Goal: Task Accomplishment & Management: Manage account settings

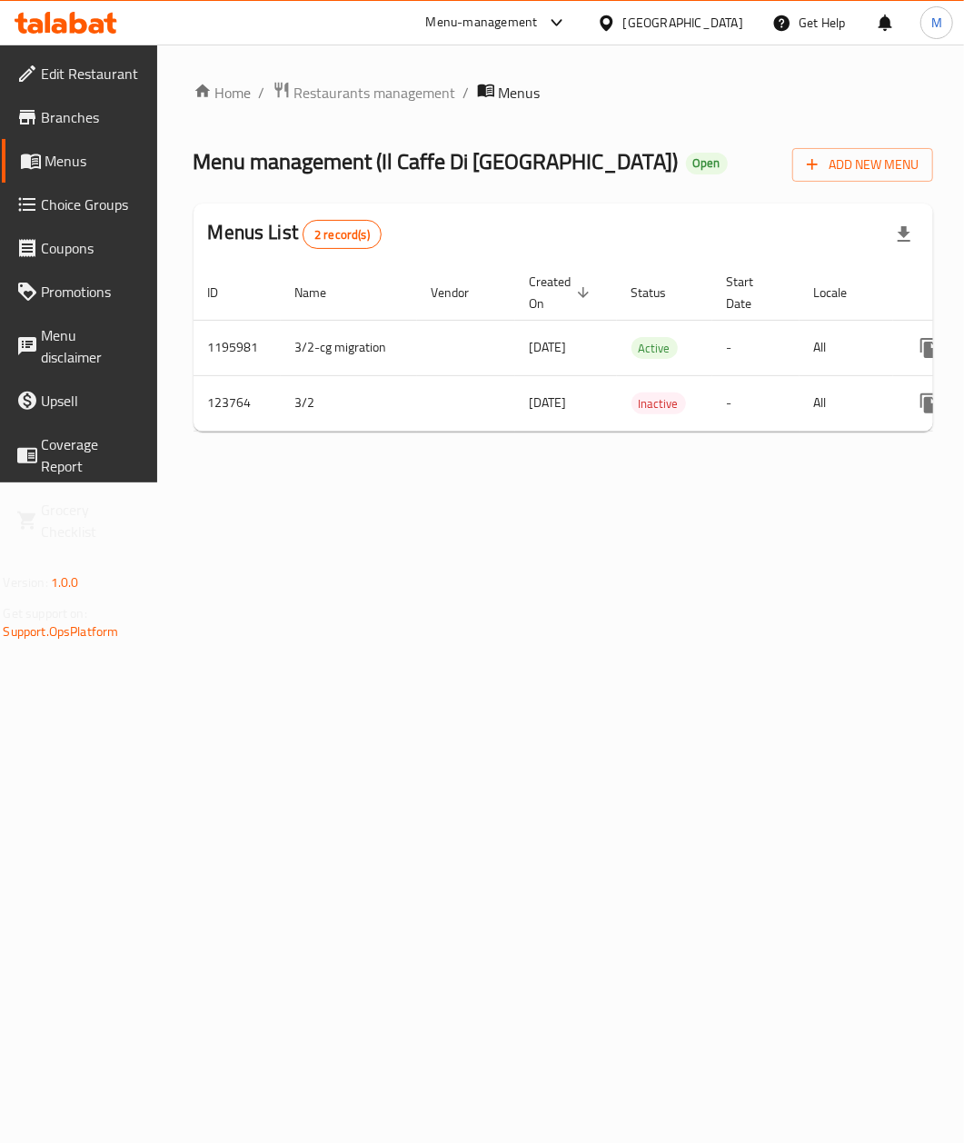
click at [673, 33] on div "United Arab Emirates" at bounding box center [683, 23] width 120 height 20
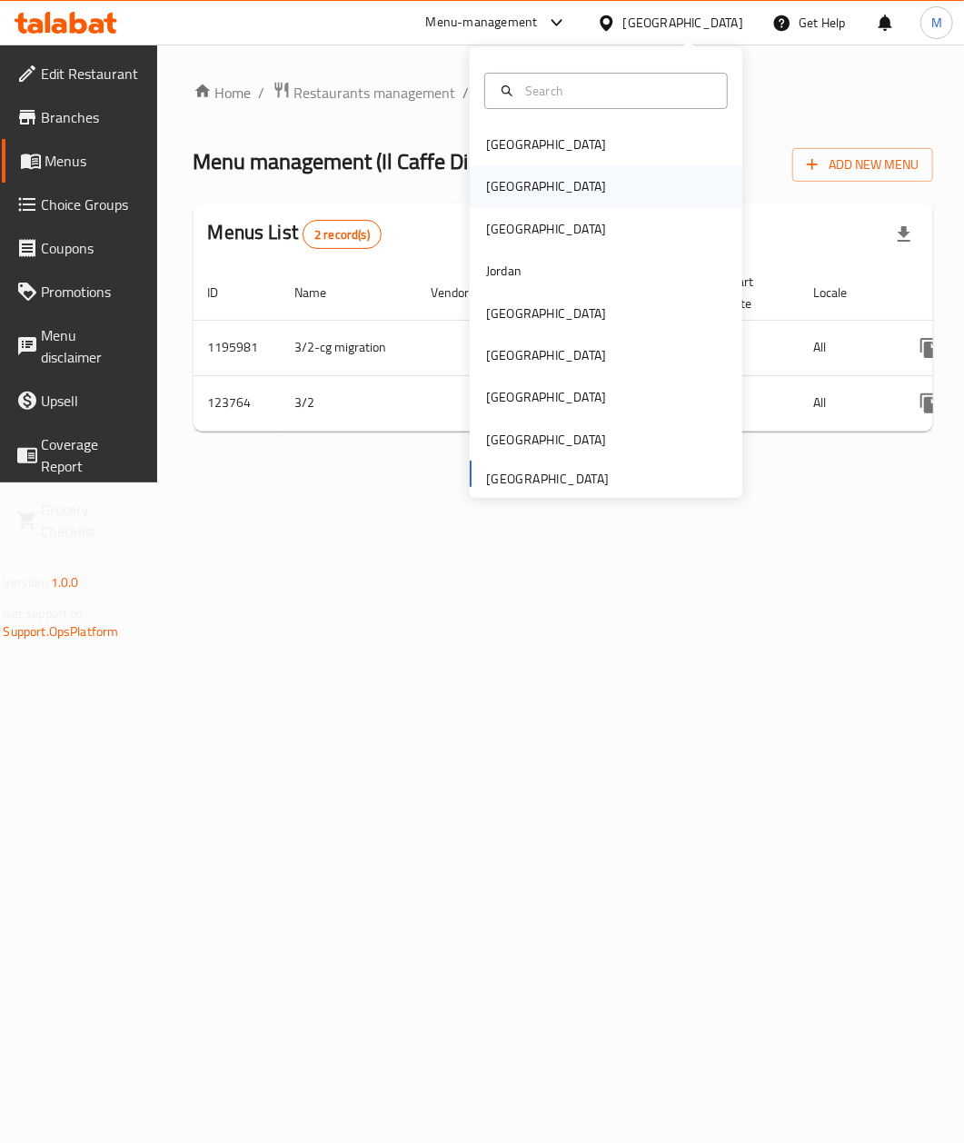
click at [521, 183] on div "[GEOGRAPHIC_DATA]" at bounding box center [606, 186] width 273 height 42
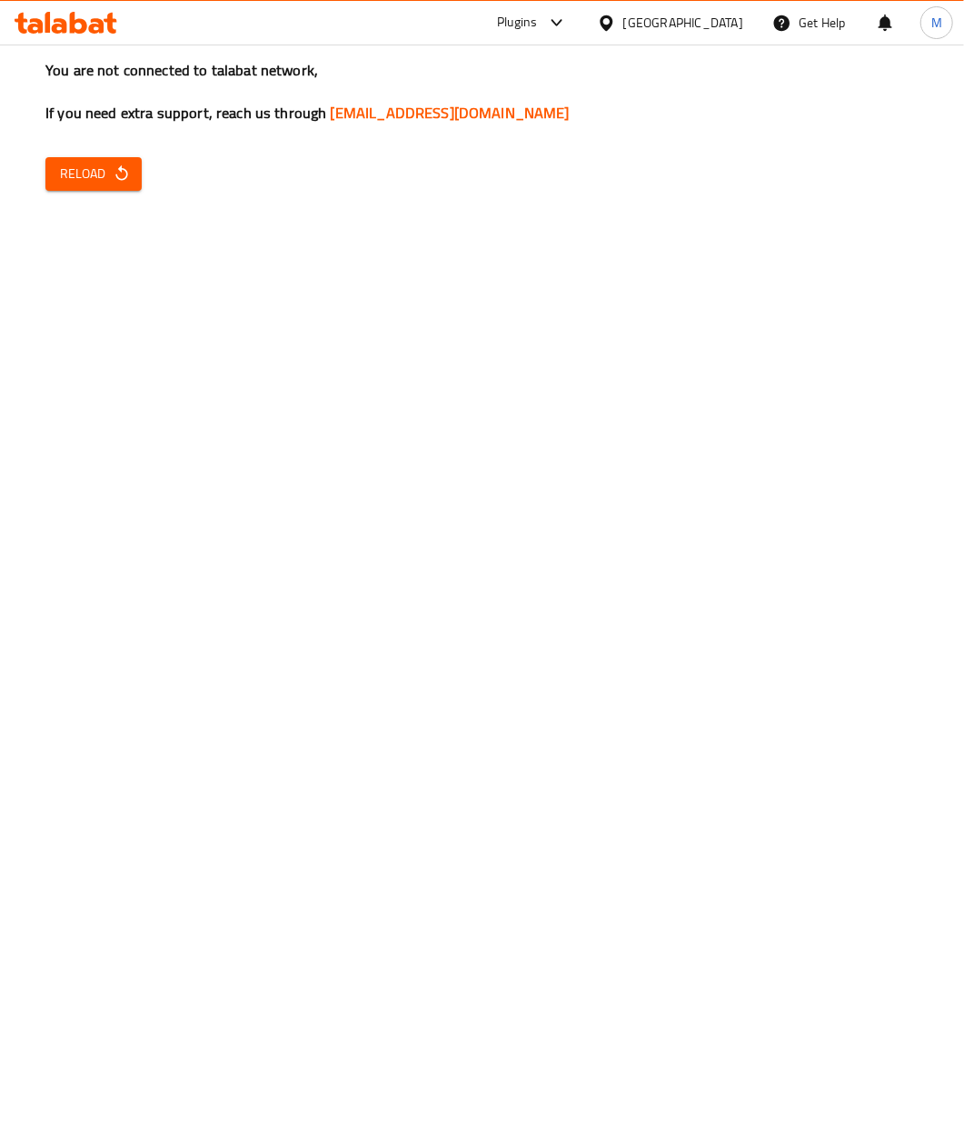
click at [127, 190] on button "Reload" at bounding box center [93, 174] width 96 height 34
click at [105, 165] on span "Reload" at bounding box center [93, 174] width 67 height 23
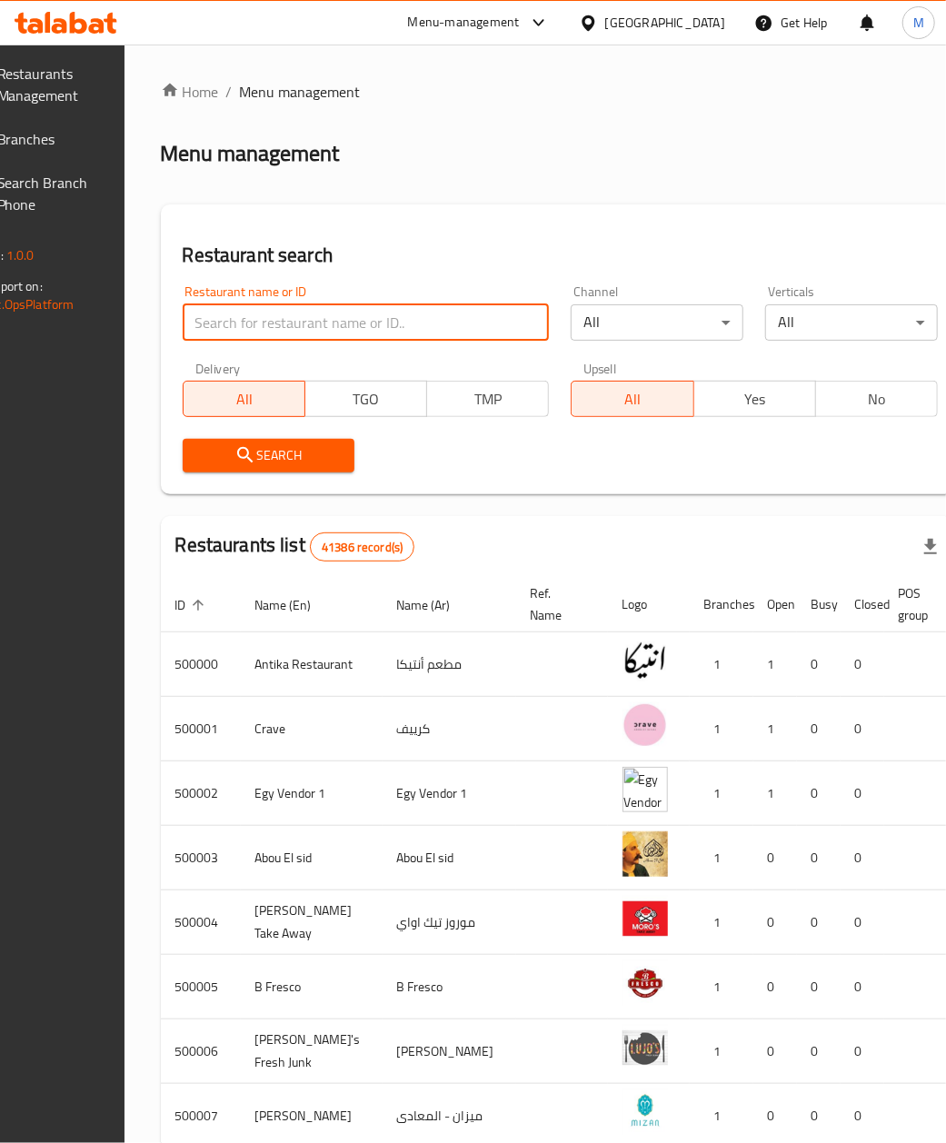
click at [259, 321] on input "search" at bounding box center [366, 322] width 367 height 36
paste input "687389"
type input "687389"
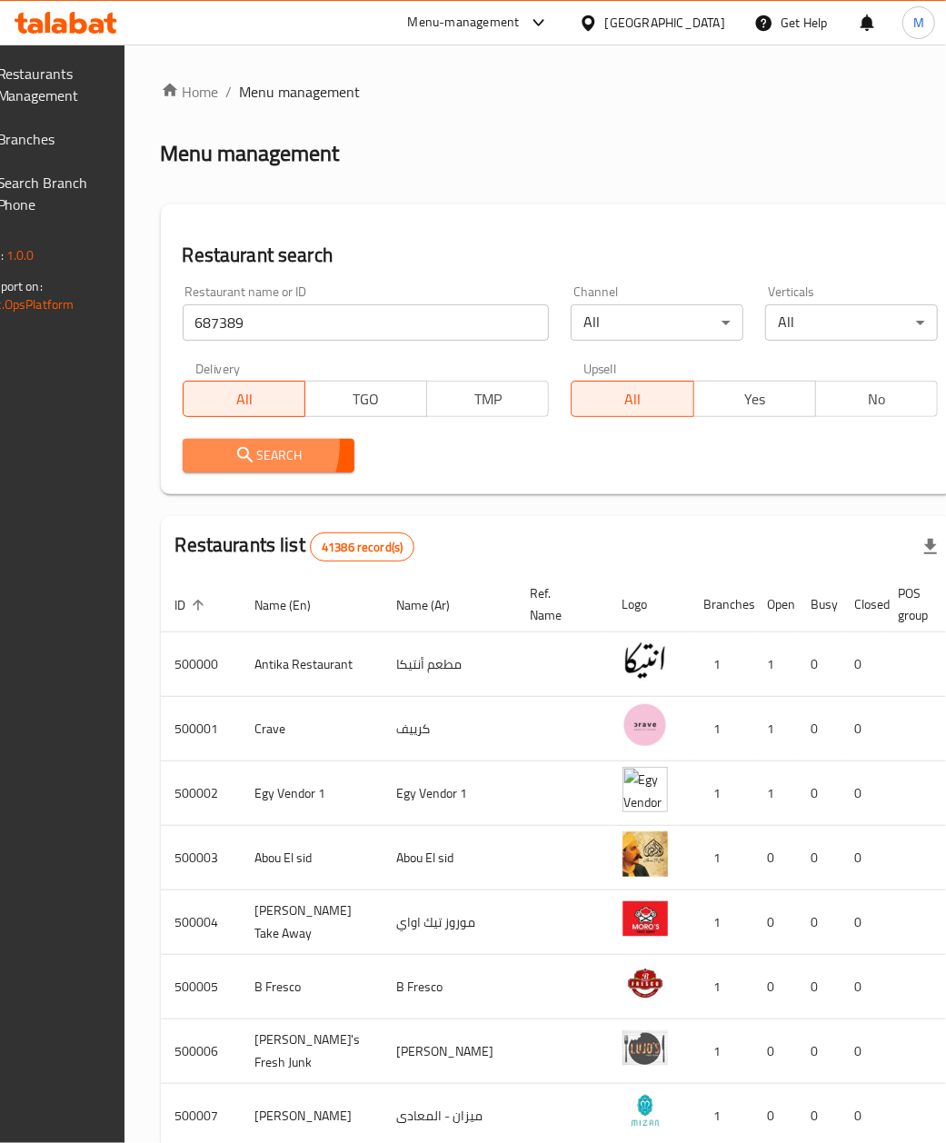
click at [284, 445] on span "Search" at bounding box center [269, 455] width 144 height 23
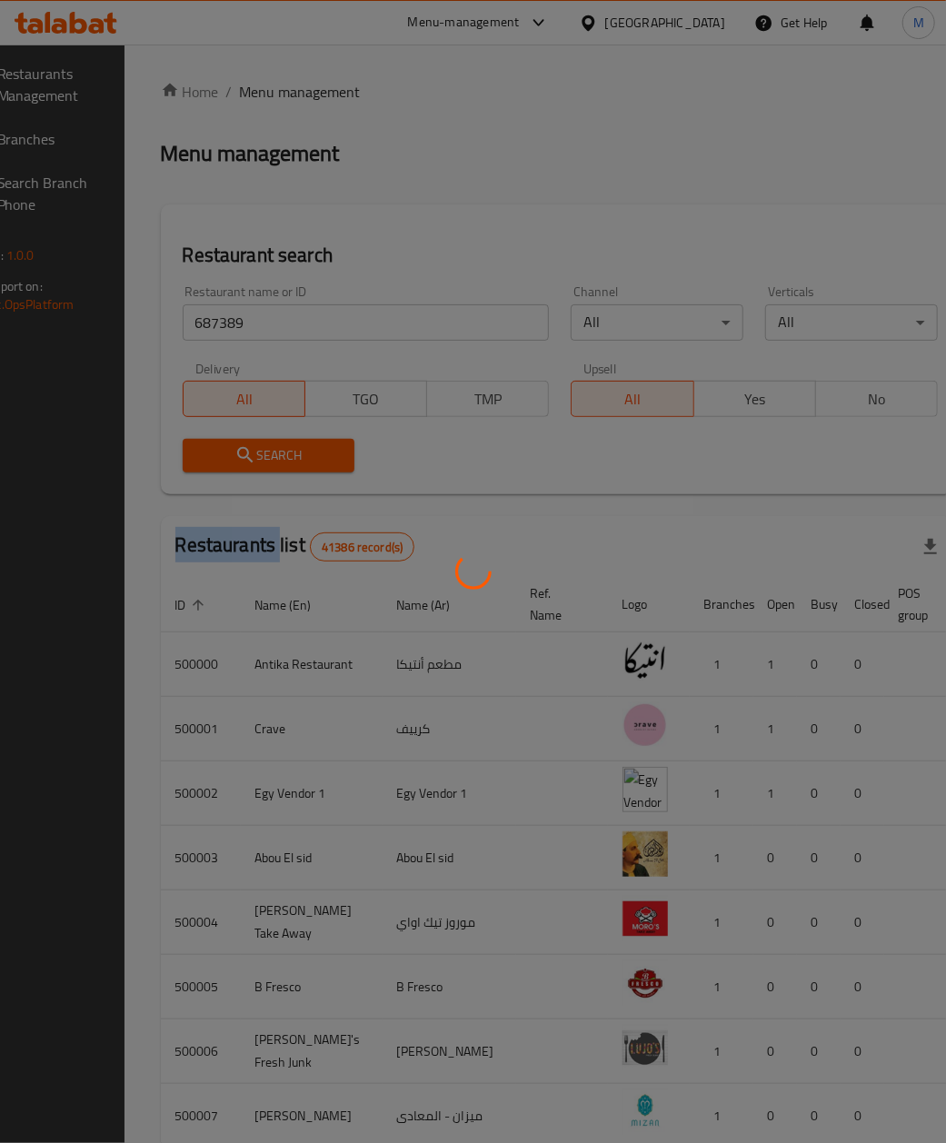
click at [284, 445] on div at bounding box center [473, 571] width 946 height 1143
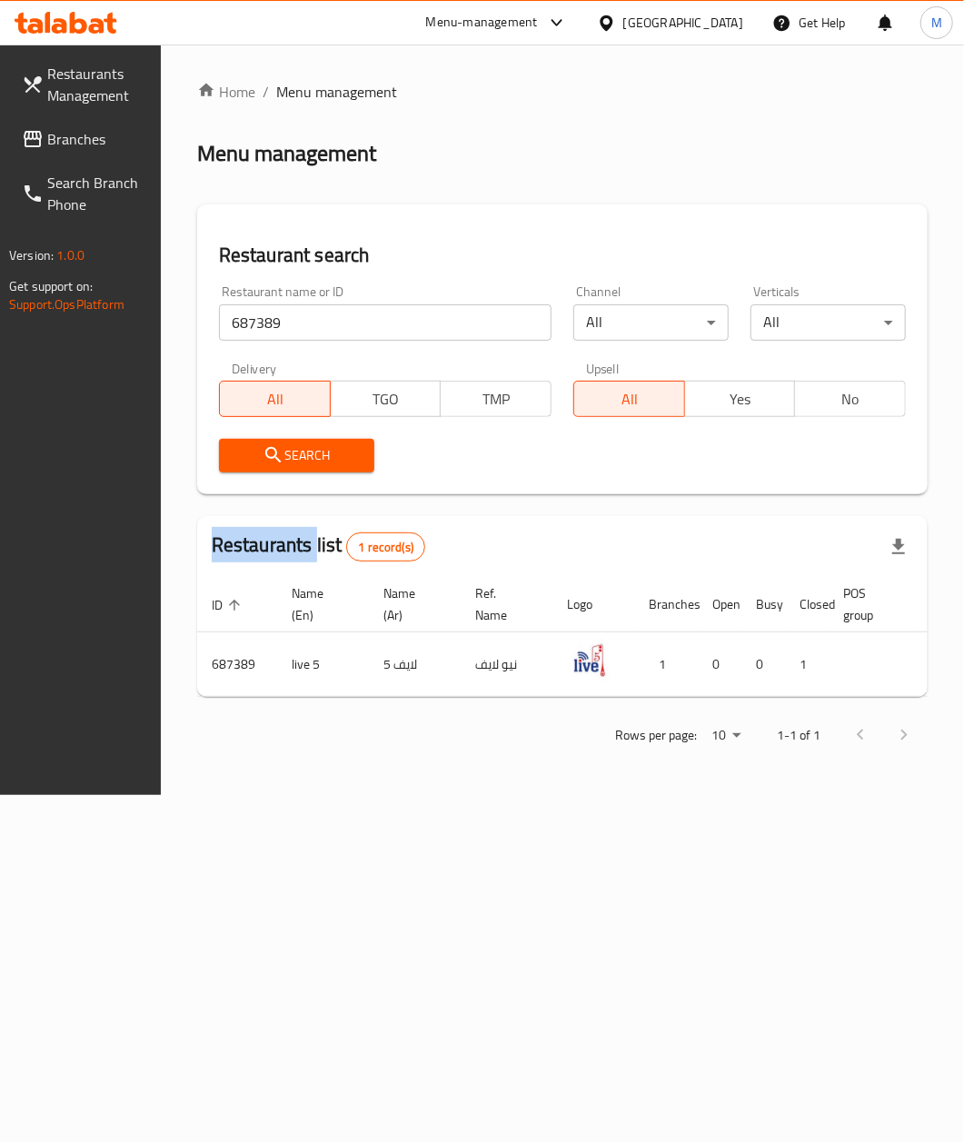
scroll to position [0, 149]
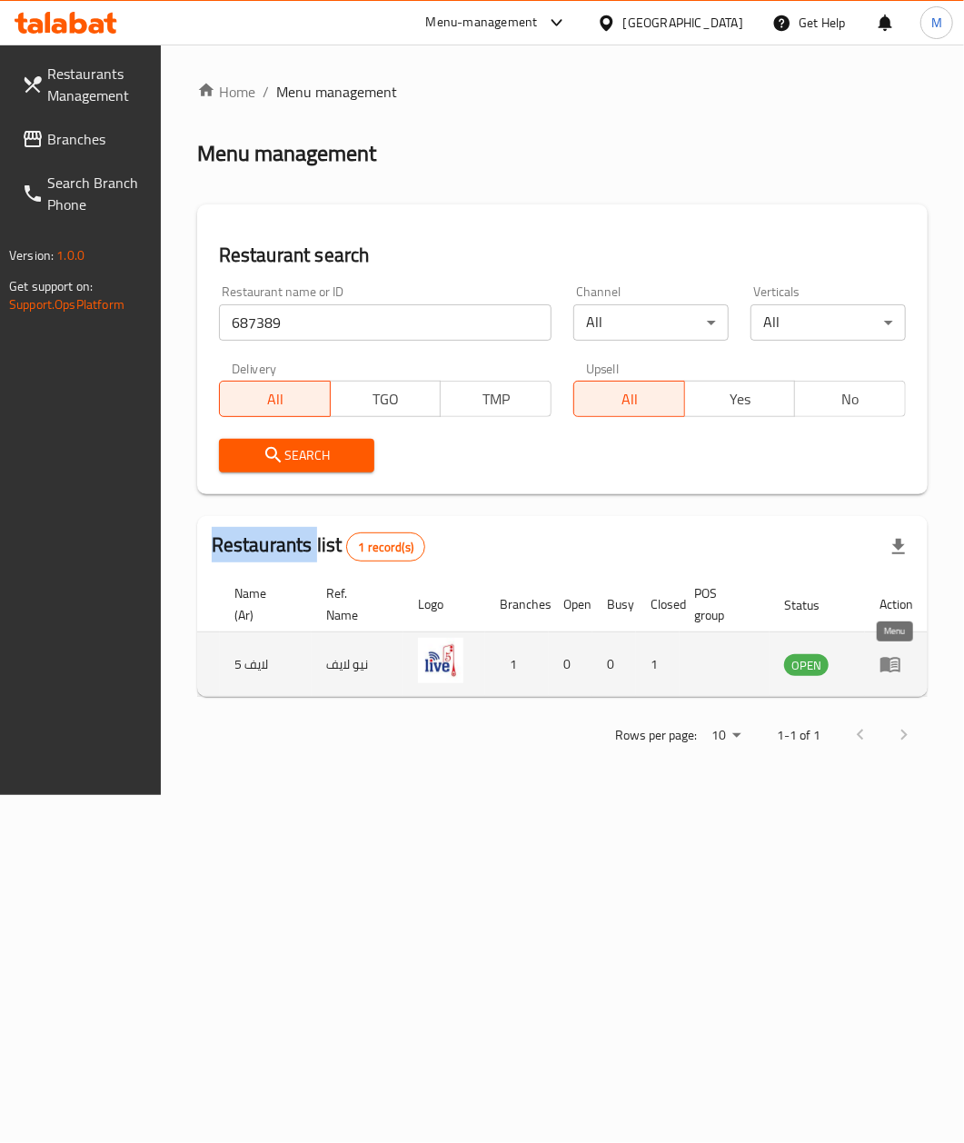
click at [894, 666] on icon "enhanced table" at bounding box center [895, 665] width 6 height 7
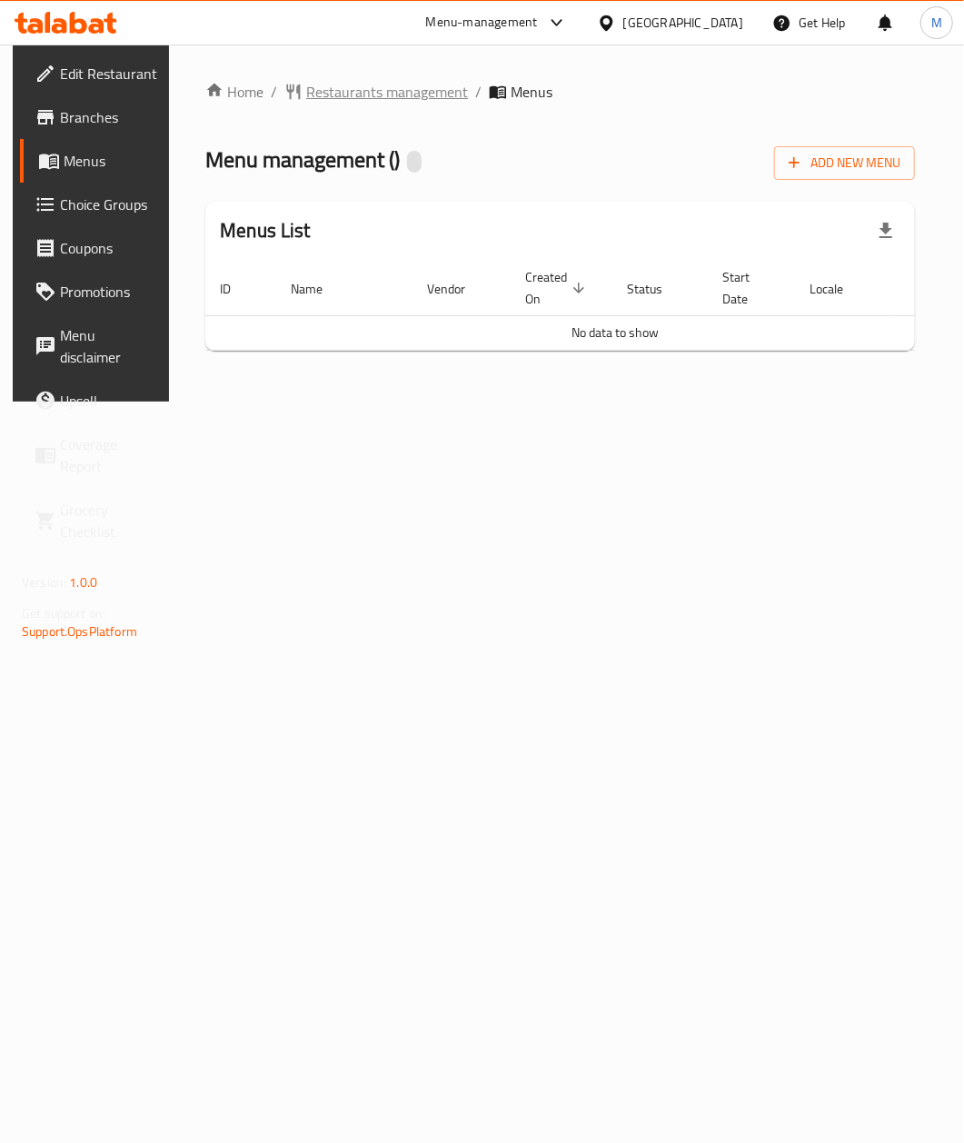
click at [345, 88] on span "Restaurants management" at bounding box center [387, 92] width 162 height 22
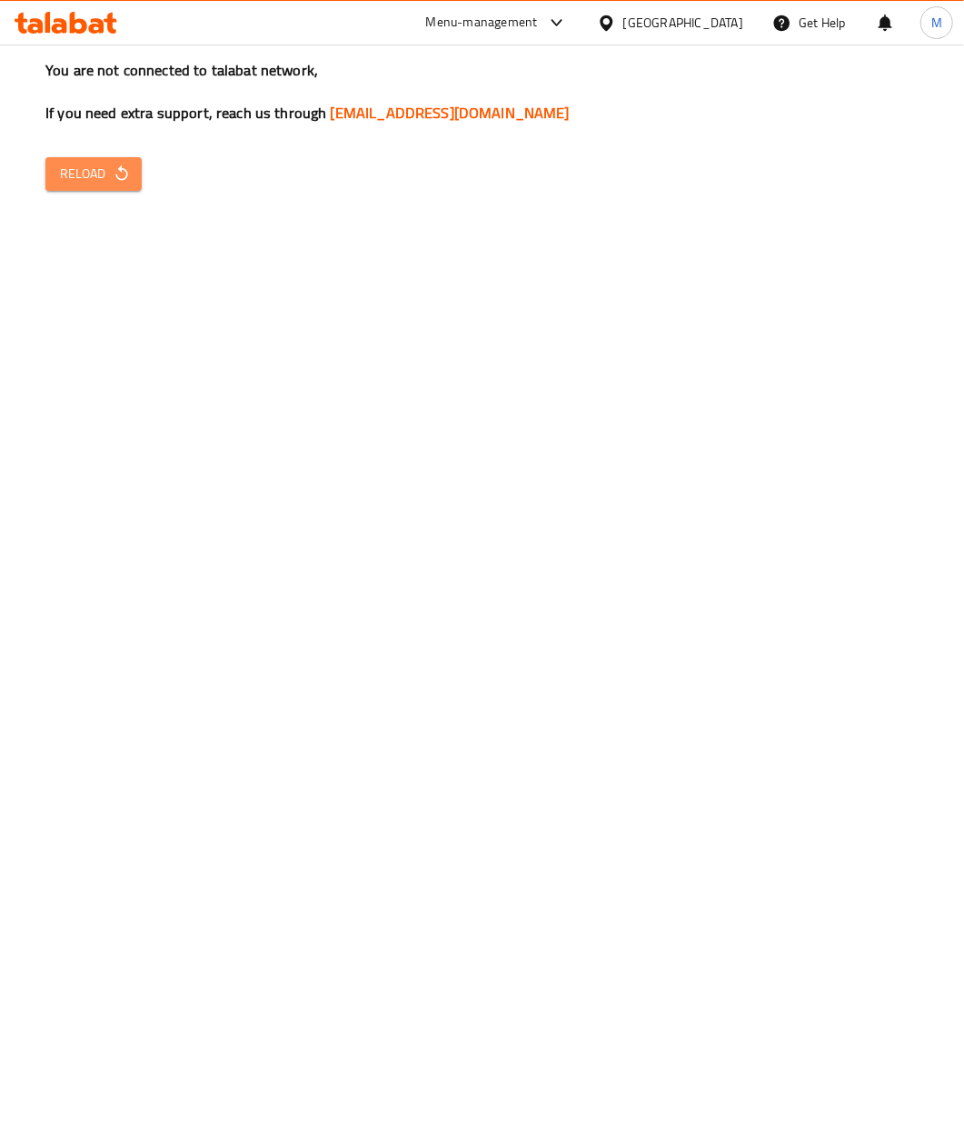
click at [124, 182] on icon "button" at bounding box center [122, 173] width 18 height 18
click at [113, 180] on icon "button" at bounding box center [122, 173] width 18 height 18
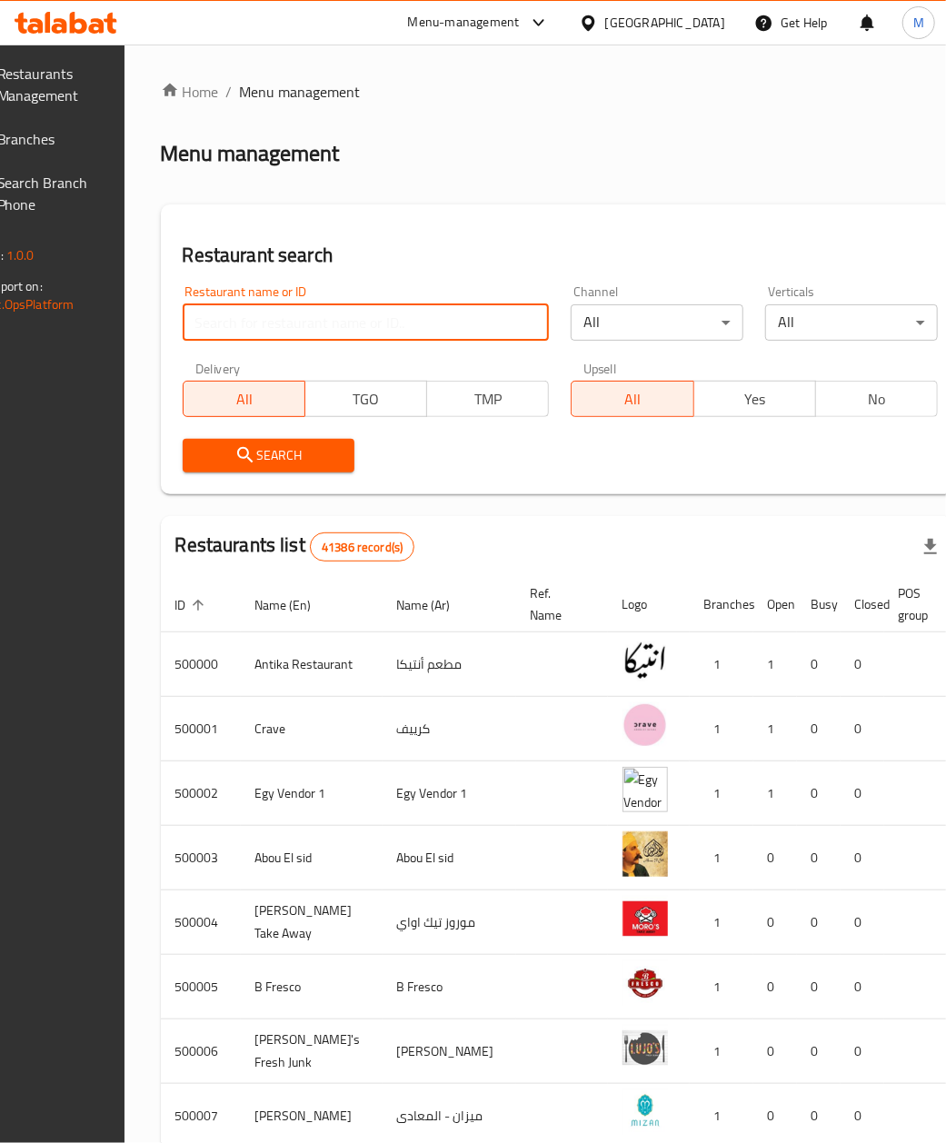
drag, startPoint x: 291, startPoint y: 320, endPoint x: 277, endPoint y: 350, distance: 32.9
click at [291, 320] on input "search" at bounding box center [366, 322] width 367 height 36
paste input "687389"
type input "687389"
click at [253, 454] on icon "submit" at bounding box center [244, 454] width 15 height 15
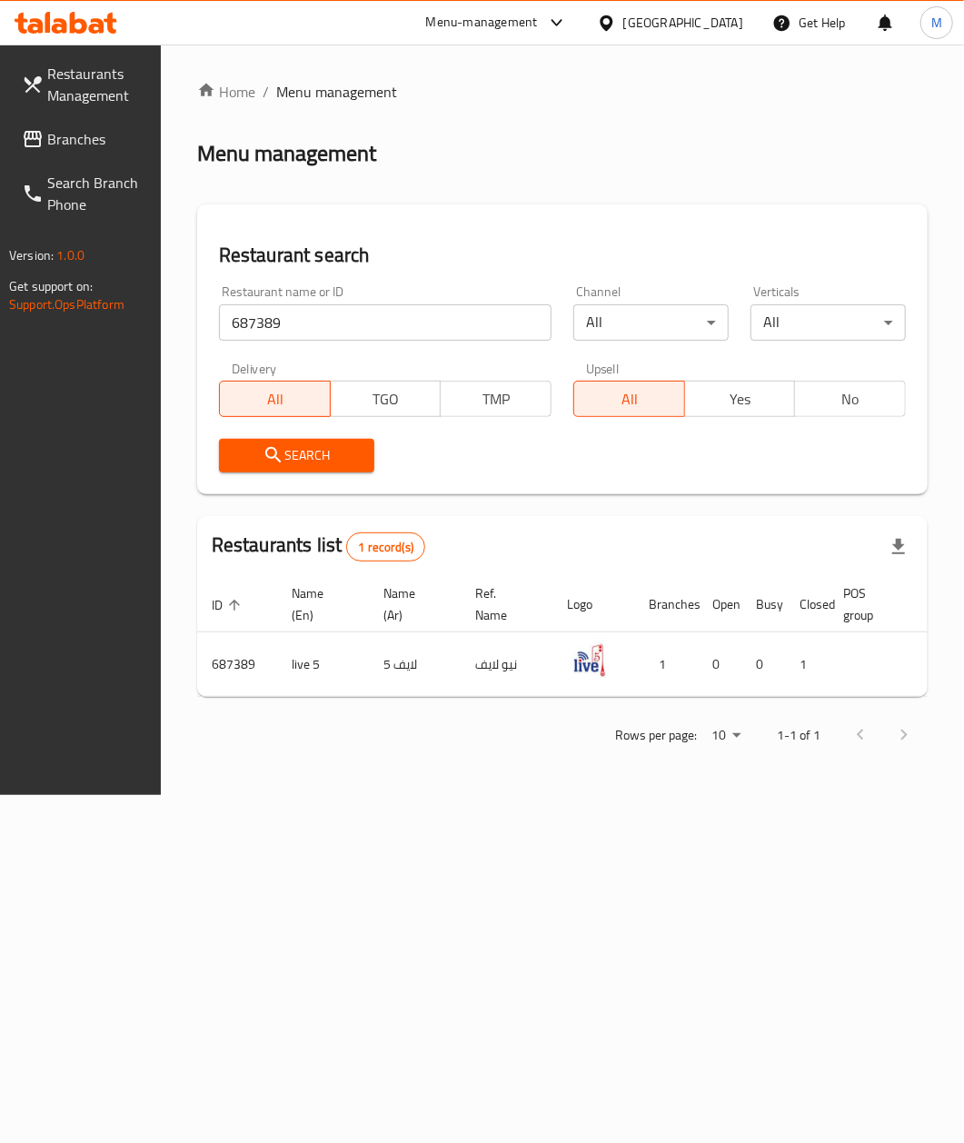
scroll to position [0, 149]
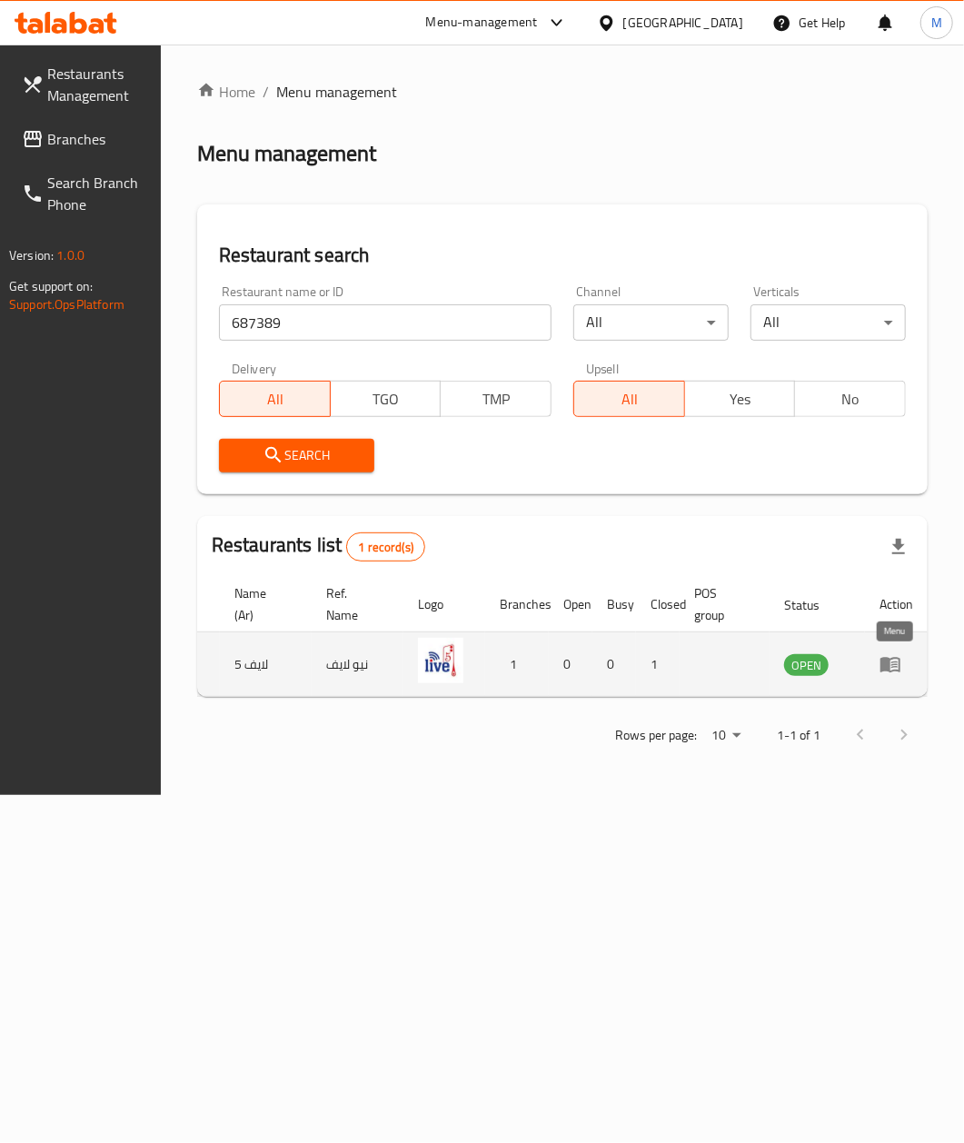
click at [895, 665] on icon "enhanced table" at bounding box center [895, 665] width 6 height 7
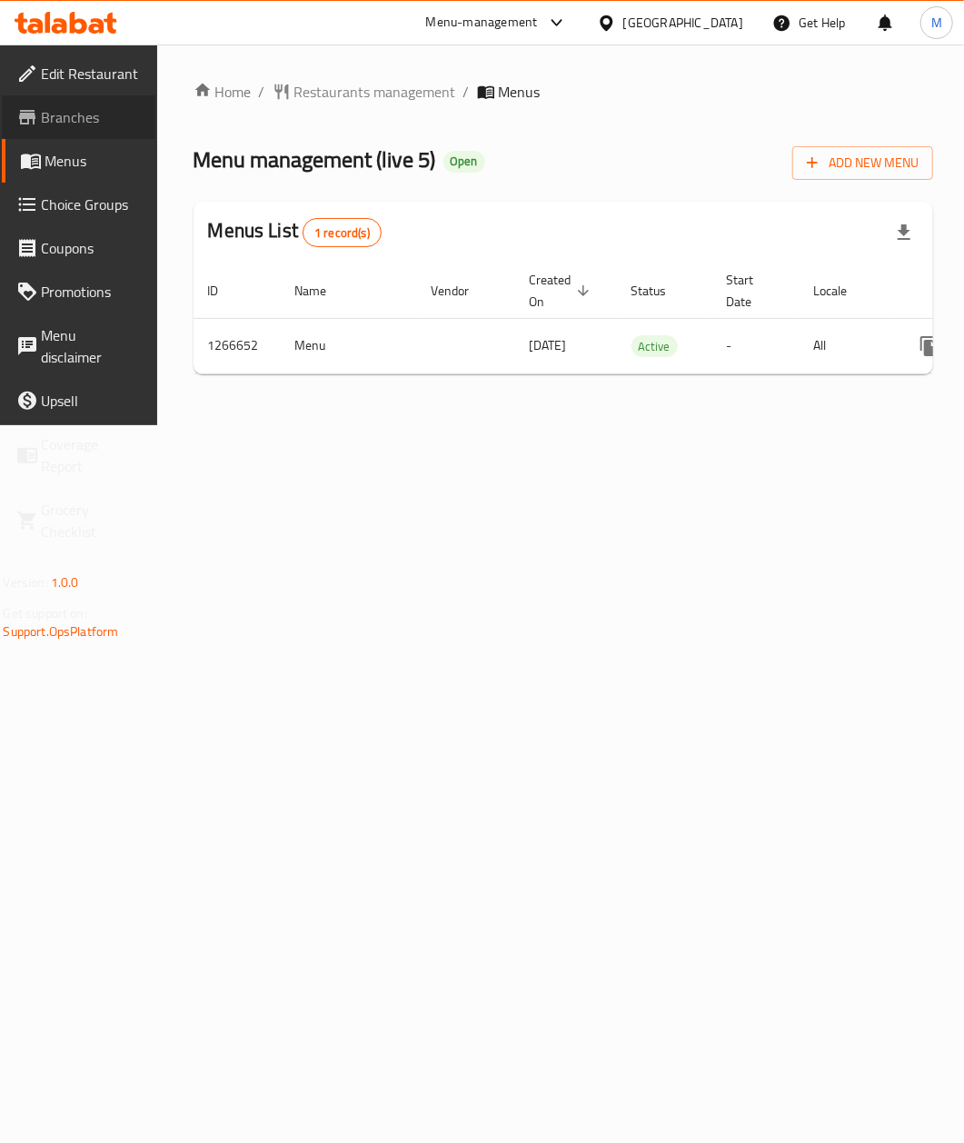
click at [75, 122] on span "Branches" at bounding box center [91, 117] width 99 height 22
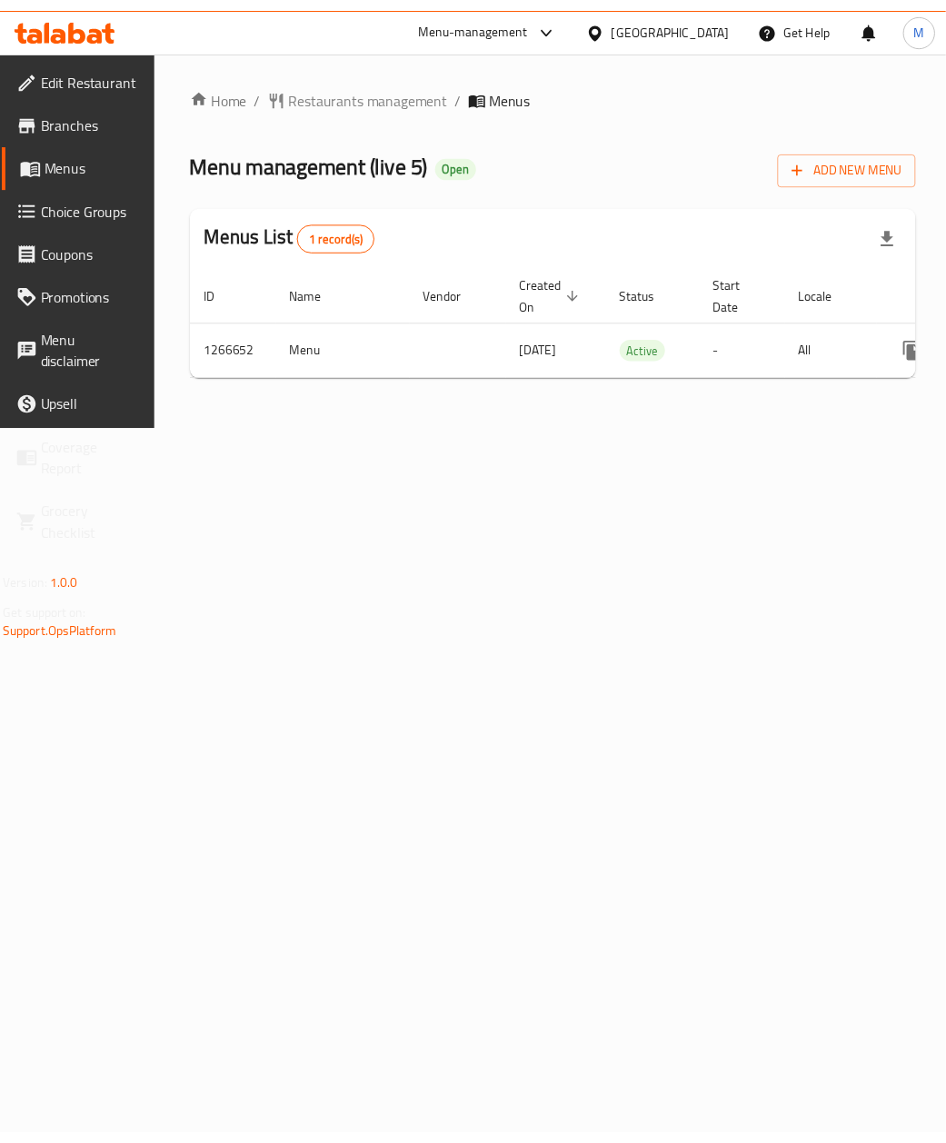
scroll to position [0, 172]
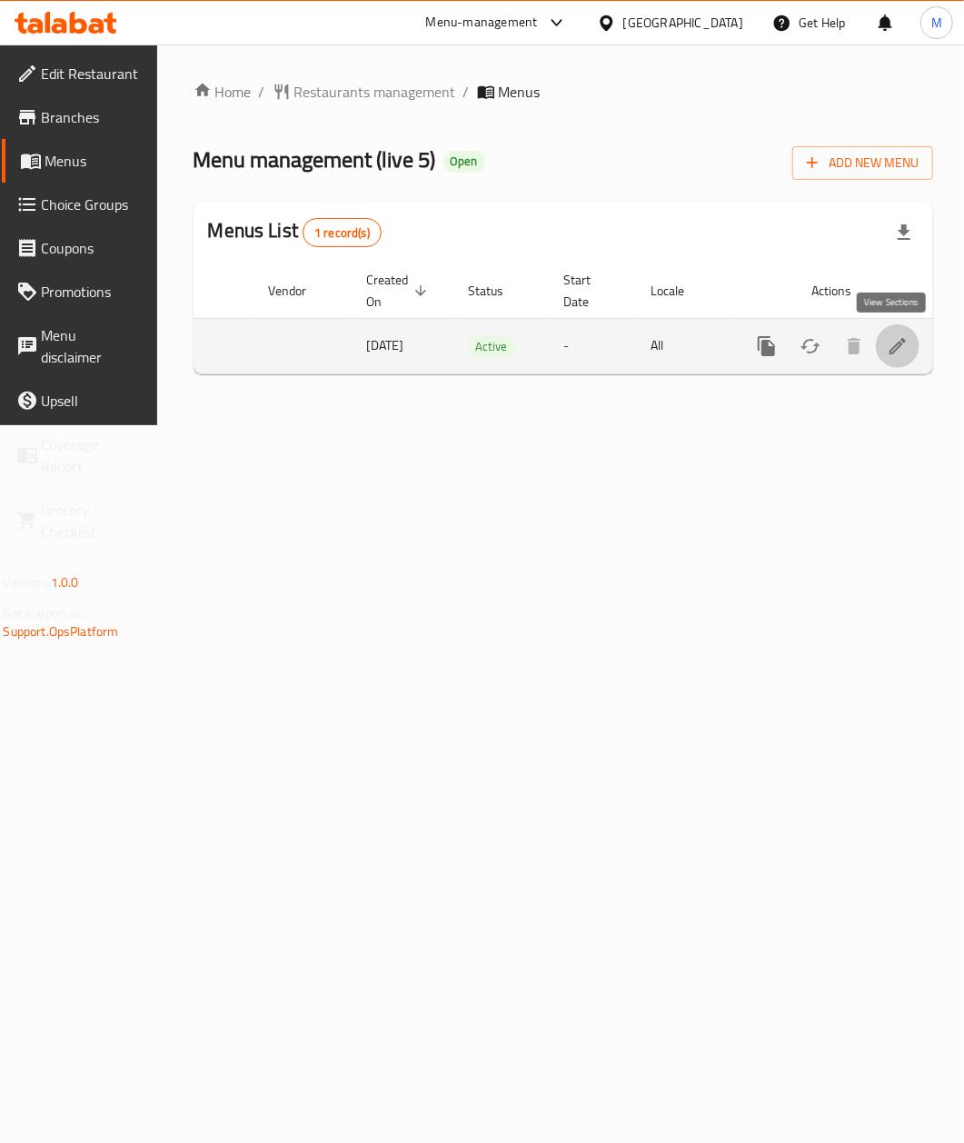
click at [902, 345] on icon "enhanced table" at bounding box center [898, 346] width 22 height 22
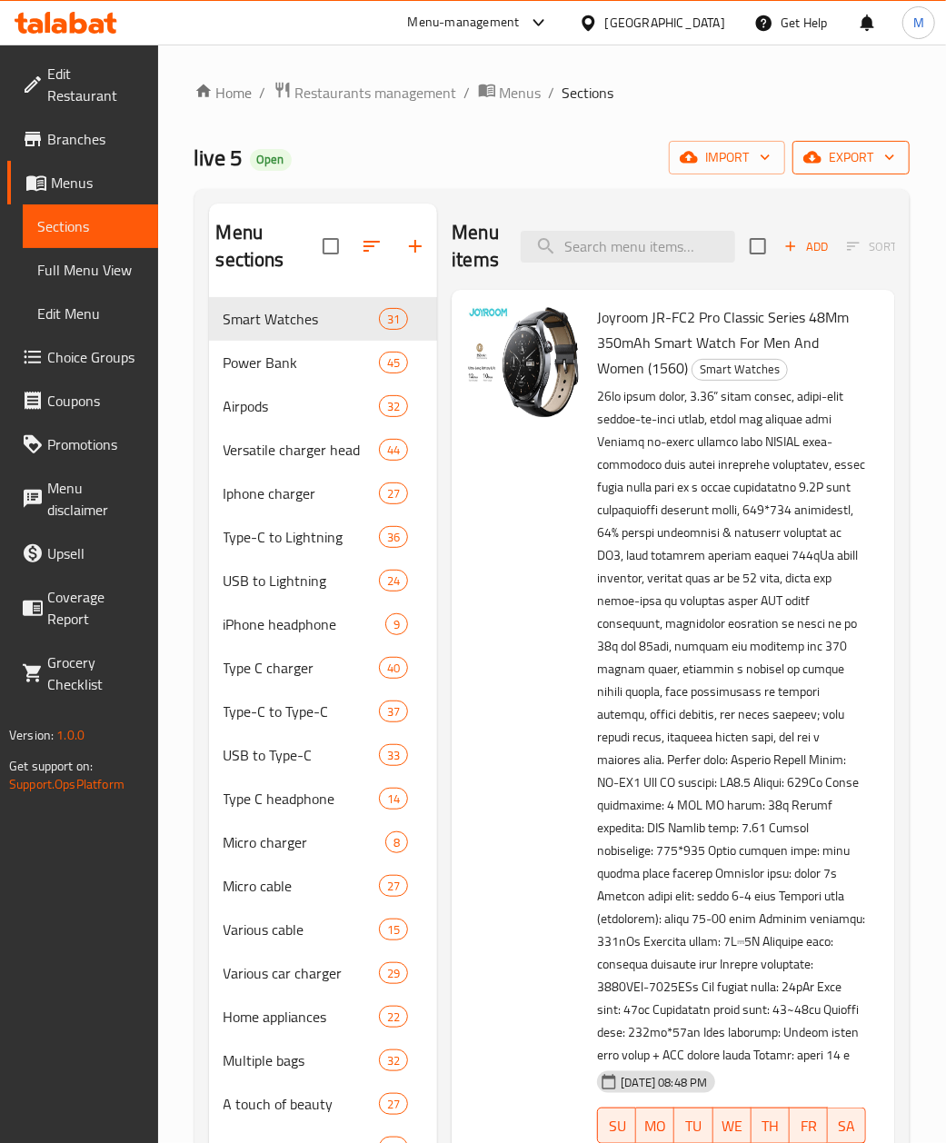
click at [899, 158] on button "export" at bounding box center [850, 158] width 117 height 34
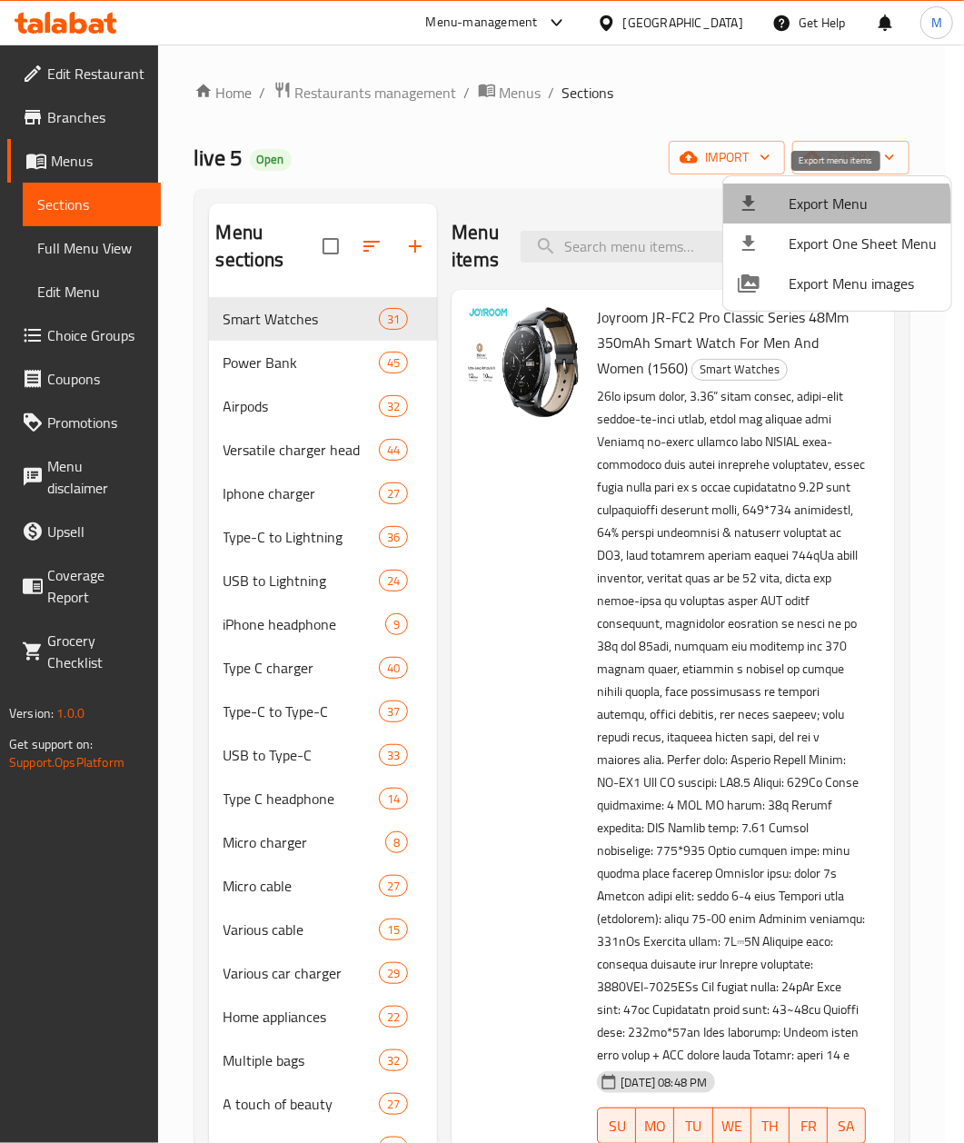
click at [823, 214] on span "Export Menu" at bounding box center [863, 204] width 148 height 22
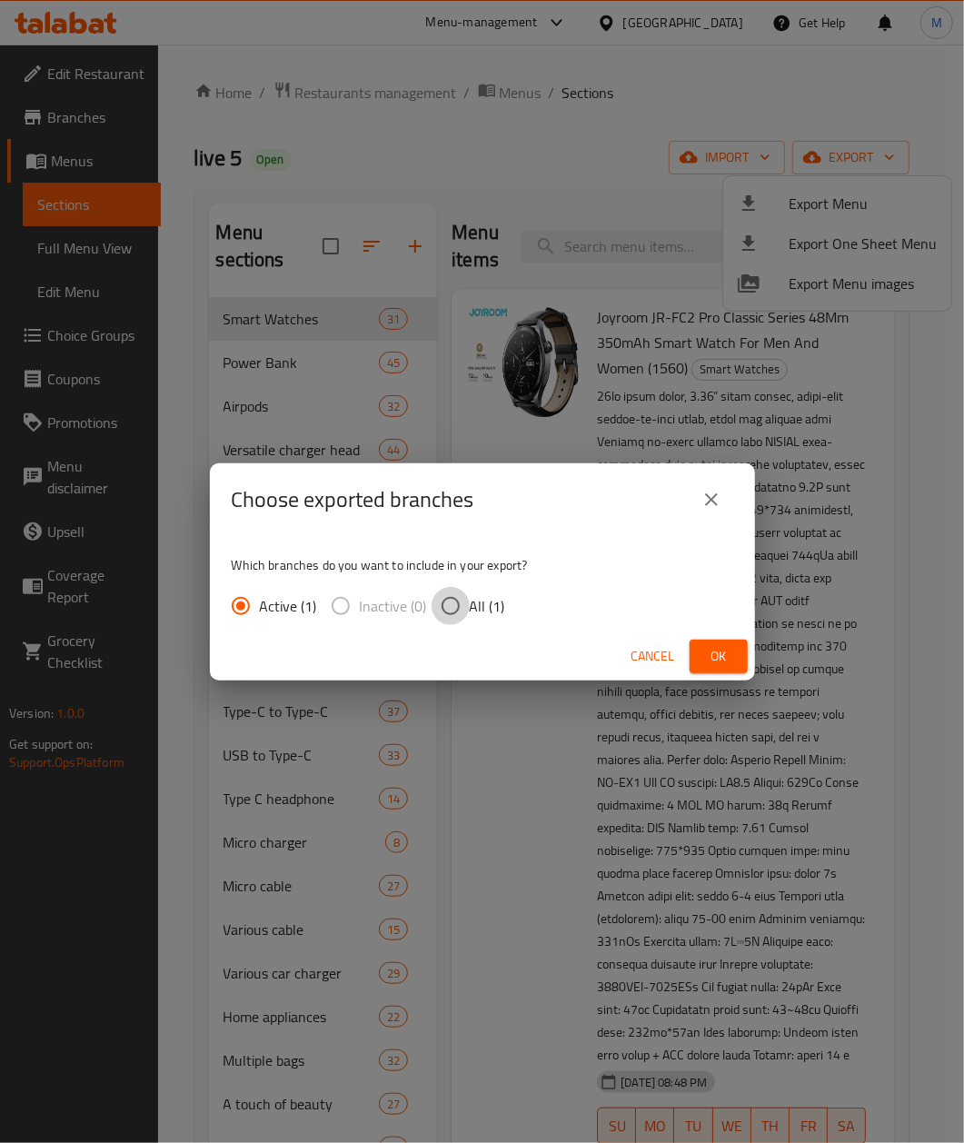
drag, startPoint x: 463, startPoint y: 602, endPoint x: 507, endPoint y: 618, distance: 47.4
click at [459, 602] on input "All (1)" at bounding box center [451, 606] width 38 height 38
radio input "true"
click at [714, 651] on span "Ok" at bounding box center [718, 656] width 29 height 23
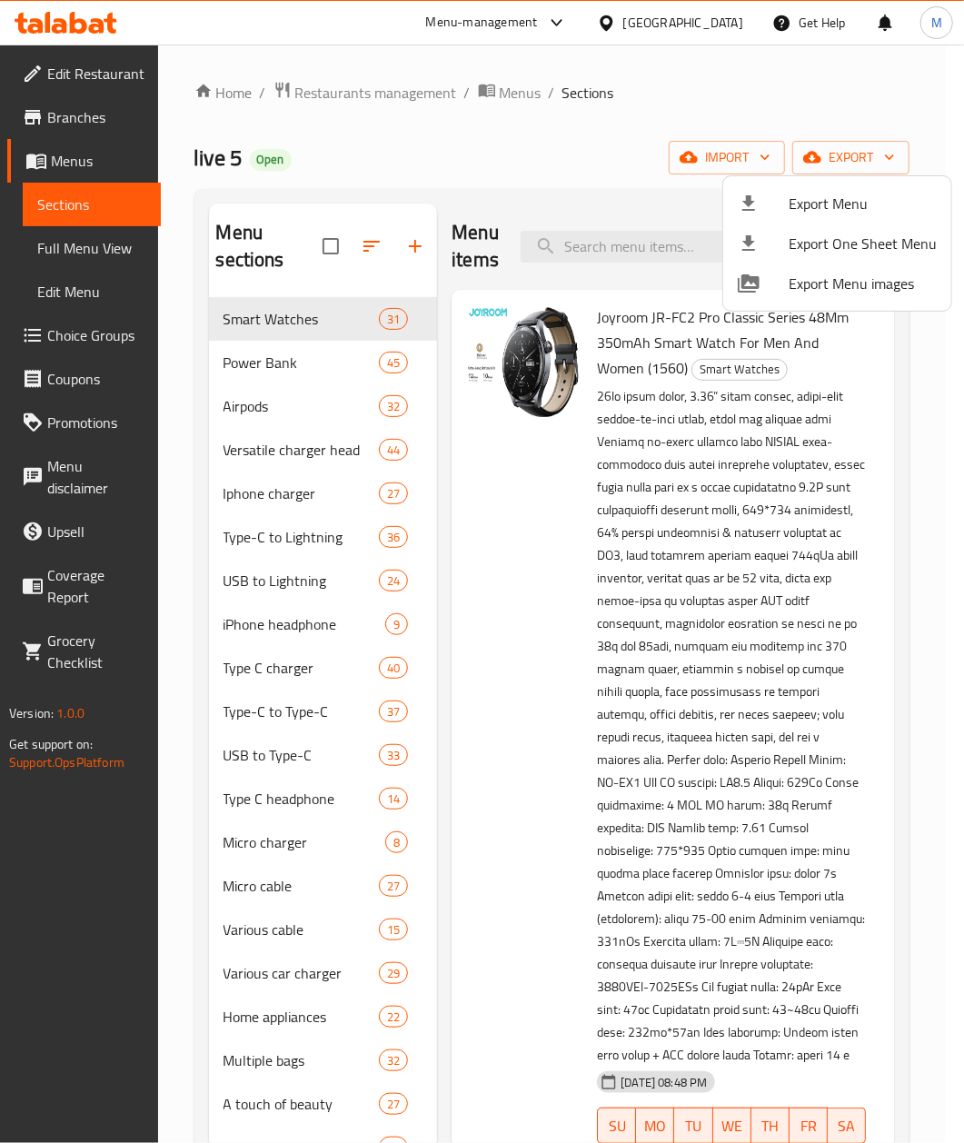
click at [59, 120] on div at bounding box center [482, 571] width 964 height 1143
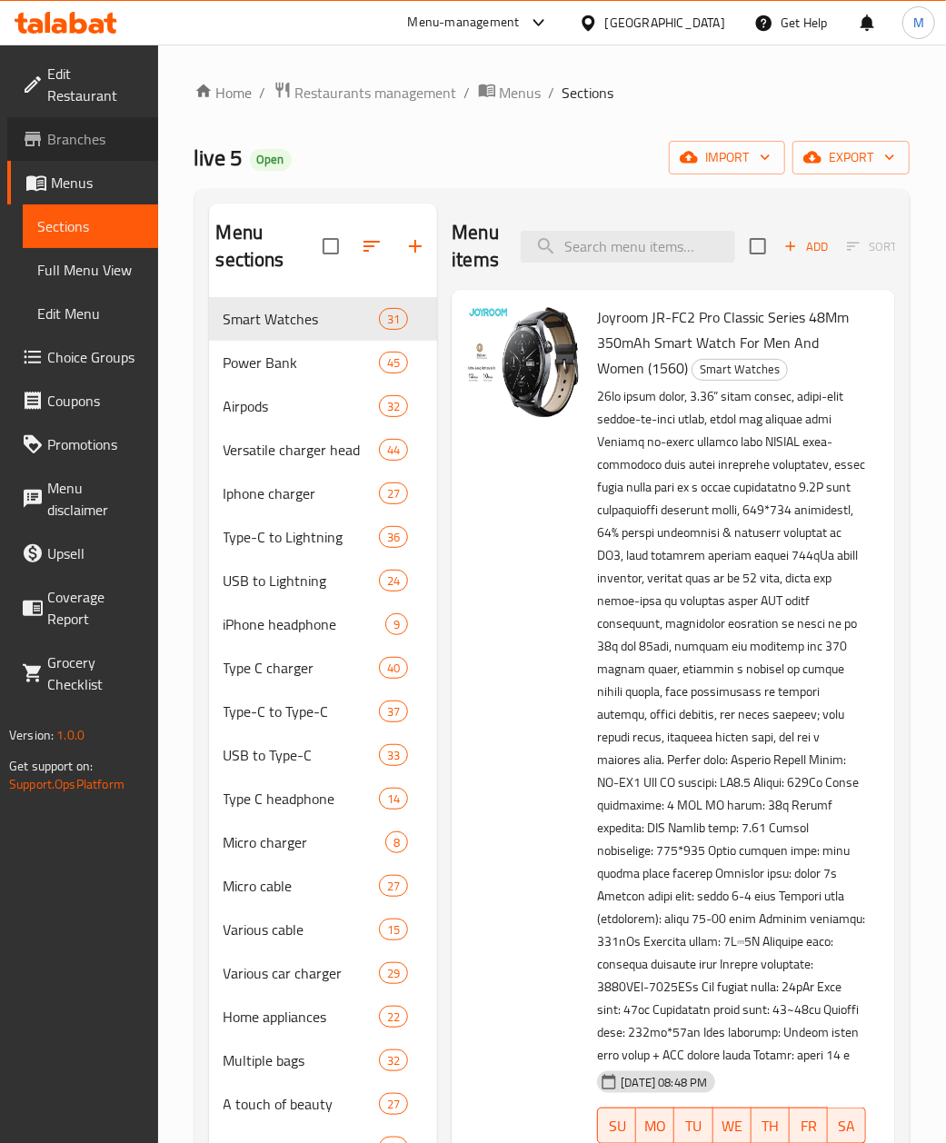
click at [59, 128] on span "Branches" at bounding box center [95, 139] width 96 height 22
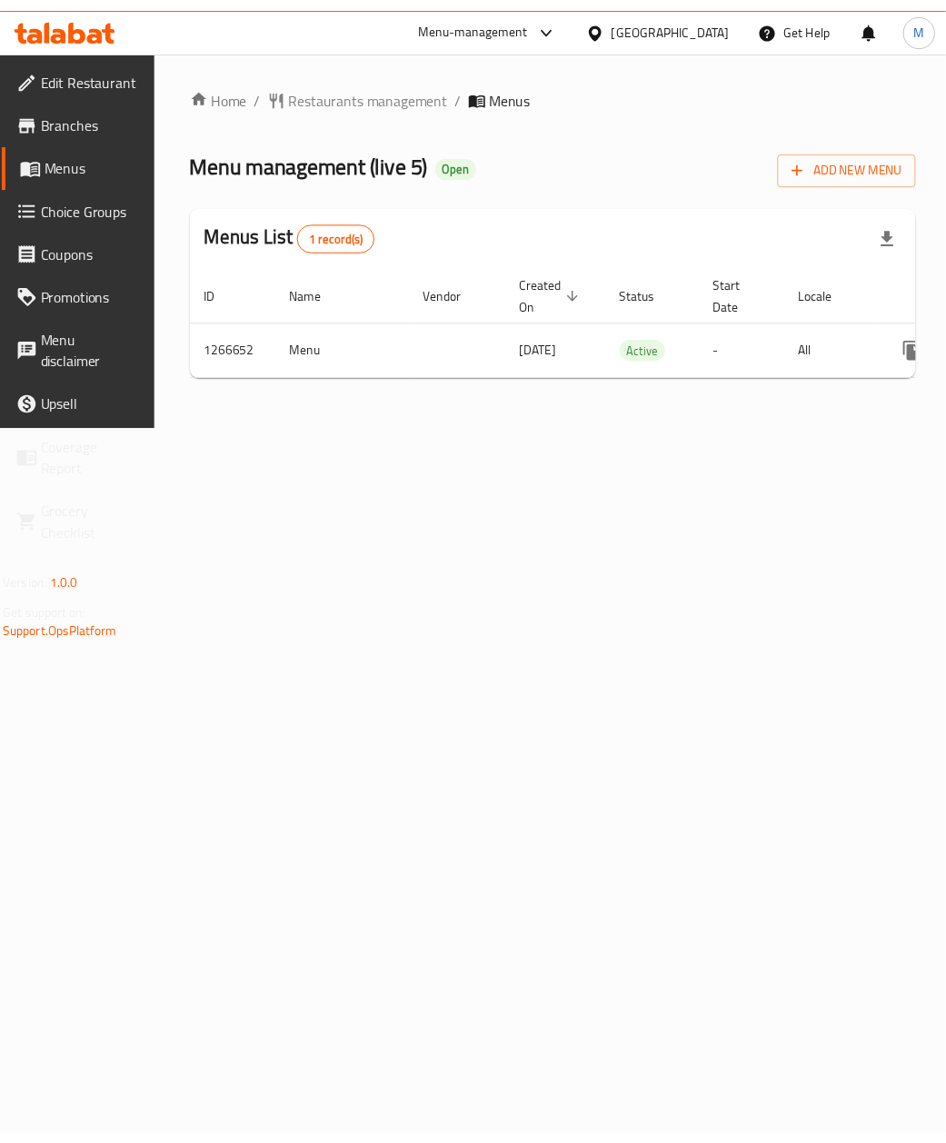
scroll to position [0, 172]
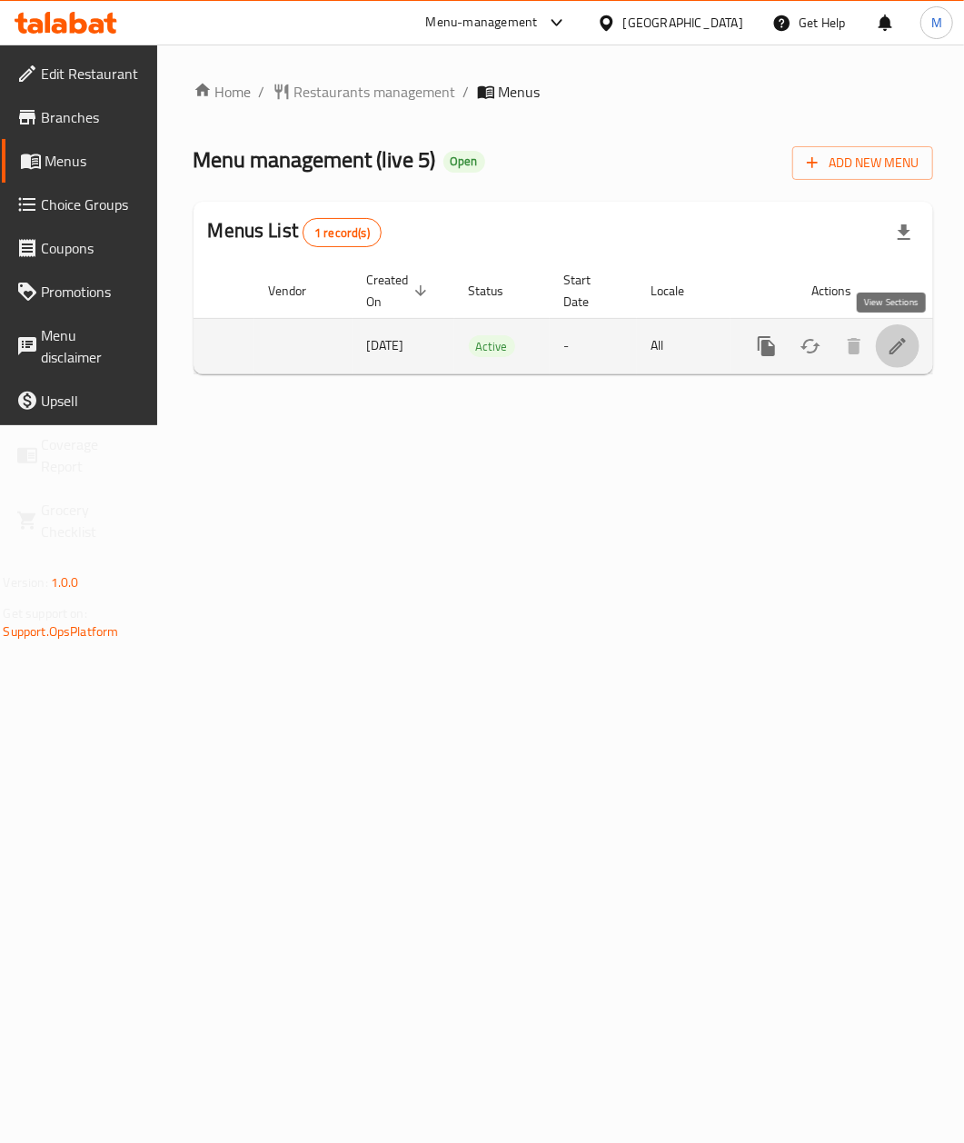
click at [891, 353] on icon "enhanced table" at bounding box center [898, 346] width 22 height 22
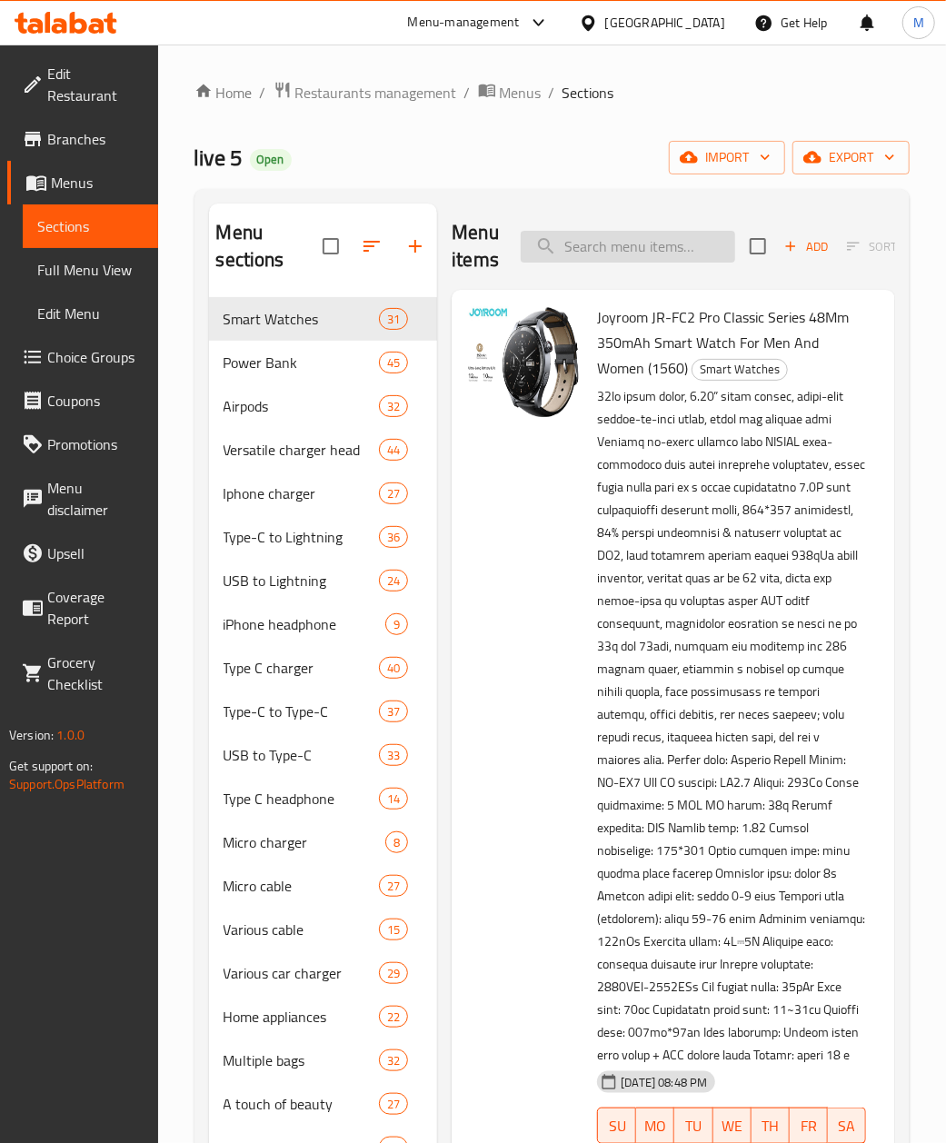
click at [663, 244] on input "search" at bounding box center [628, 247] width 214 height 32
paste input "Borofone BJ52 Power Bank, 10000mAh, 22.5W, PD20W, QC3.0, LED Display, (0614)"
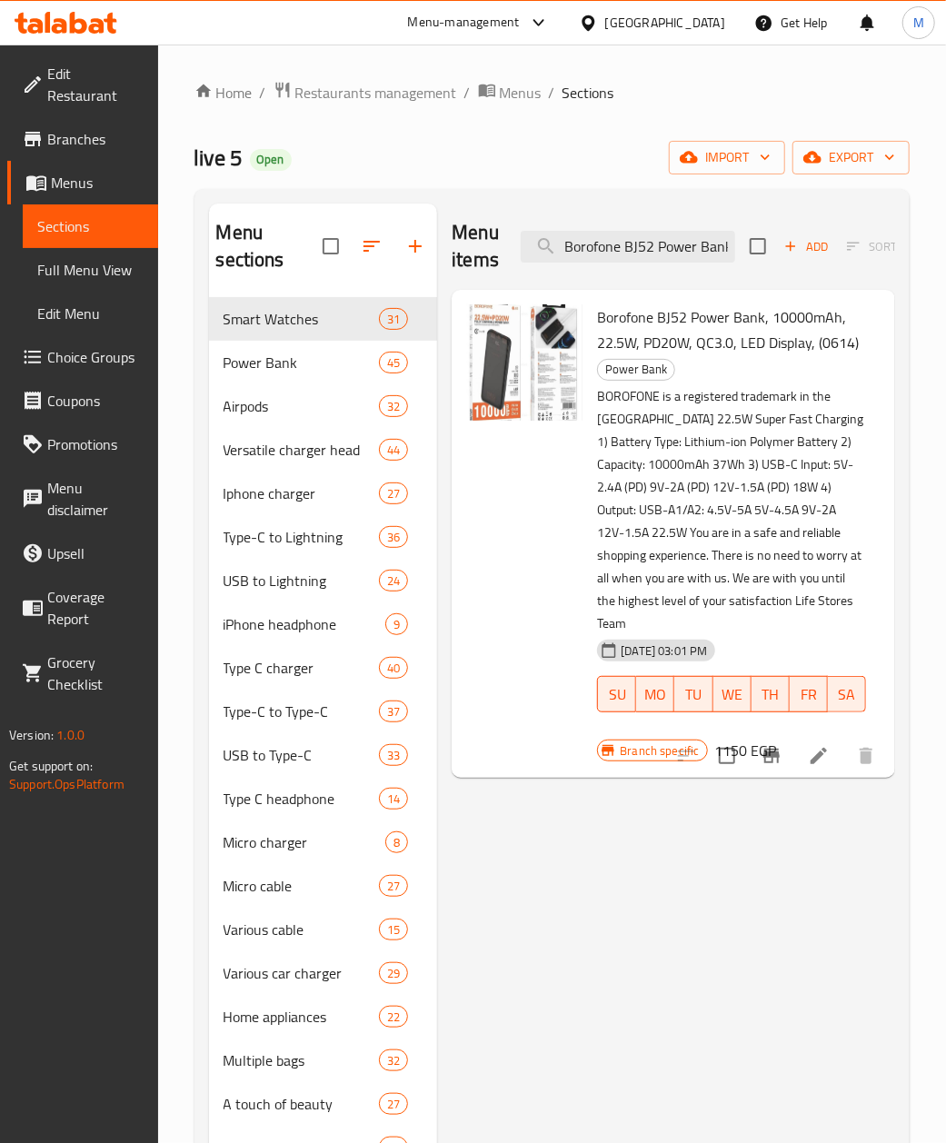
click at [640, 269] on div "Menu items Borofone BJ52 Power Bank, 10000mAh, 22.5W, PD20W, QC3.0, LED Display…" at bounding box center [673, 247] width 443 height 86
click at [620, 248] on input "Borofone BJ52 Power Bank, 10000mAh, 22.5W, PD20W, QC3.0, LED Display, (0614)" at bounding box center [628, 247] width 214 height 32
paste input "Joyroom original trust 22.5 10000mah power bank jr-pbf15"
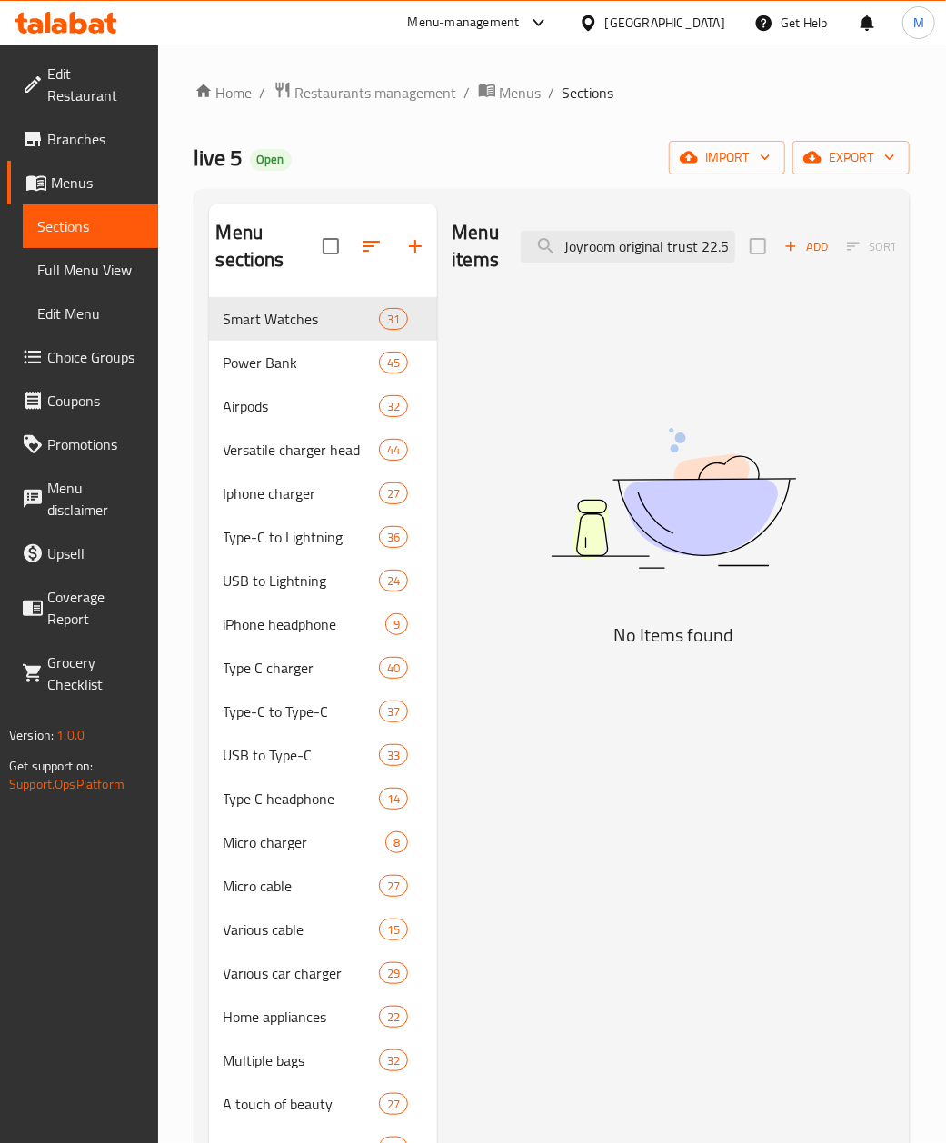
drag, startPoint x: 620, startPoint y: 264, endPoint x: 507, endPoint y: 264, distance: 112.7
click at [507, 264] on div "Menu items Joyroom original trust 22.5 10000mah power bank jr-pbf15 Add Sort Ma…" at bounding box center [673, 247] width 443 height 86
click at [615, 247] on input "Joyroom original trust 22.5 10000mah power bank jr-pbf15" at bounding box center [628, 247] width 214 height 32
click at [642, 249] on input "Joyroom original trust 22.5 10000mah power bank jr-pbf15" at bounding box center [628, 247] width 214 height 32
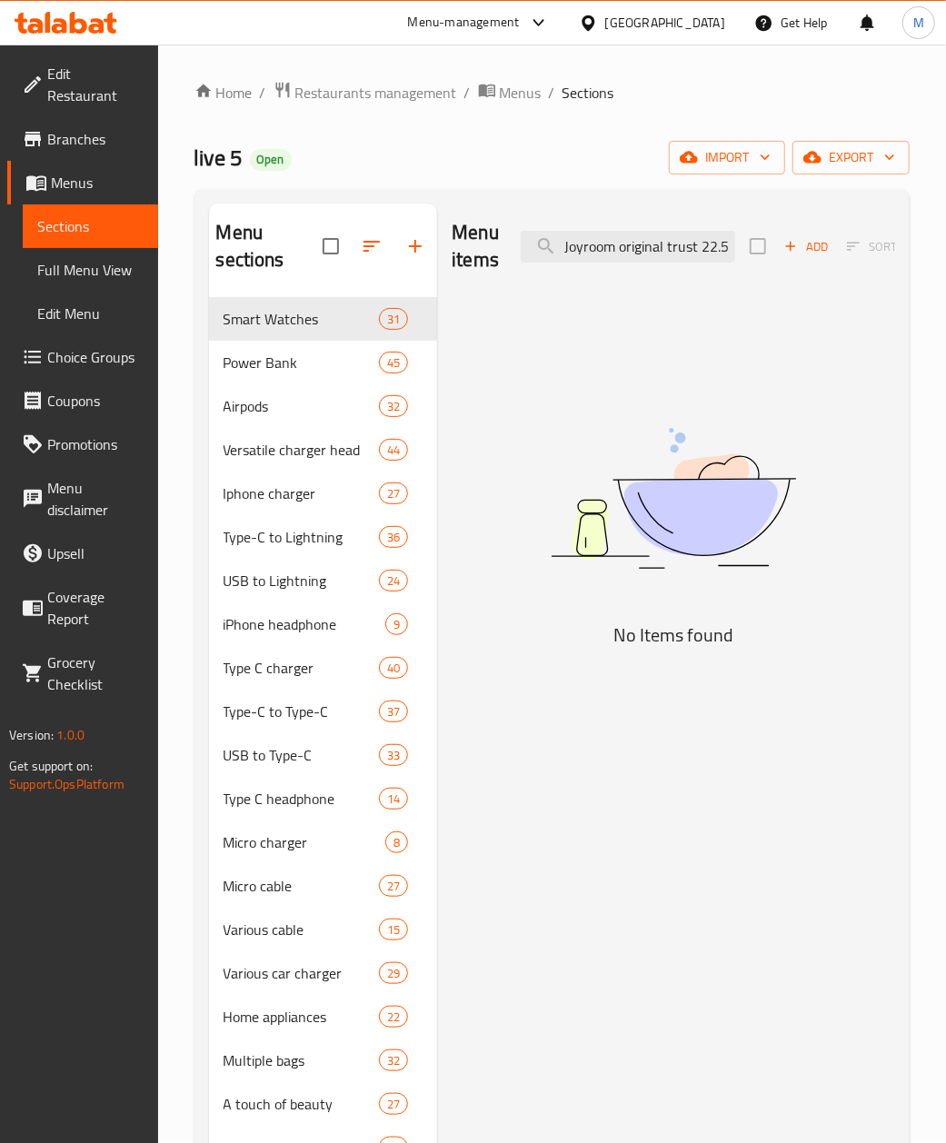
click at [574, 270] on div "Menu items Joyroom original trust 22.5 10000mah power bank jr-pbf15 Add Sort Ma…" at bounding box center [673, 247] width 443 height 86
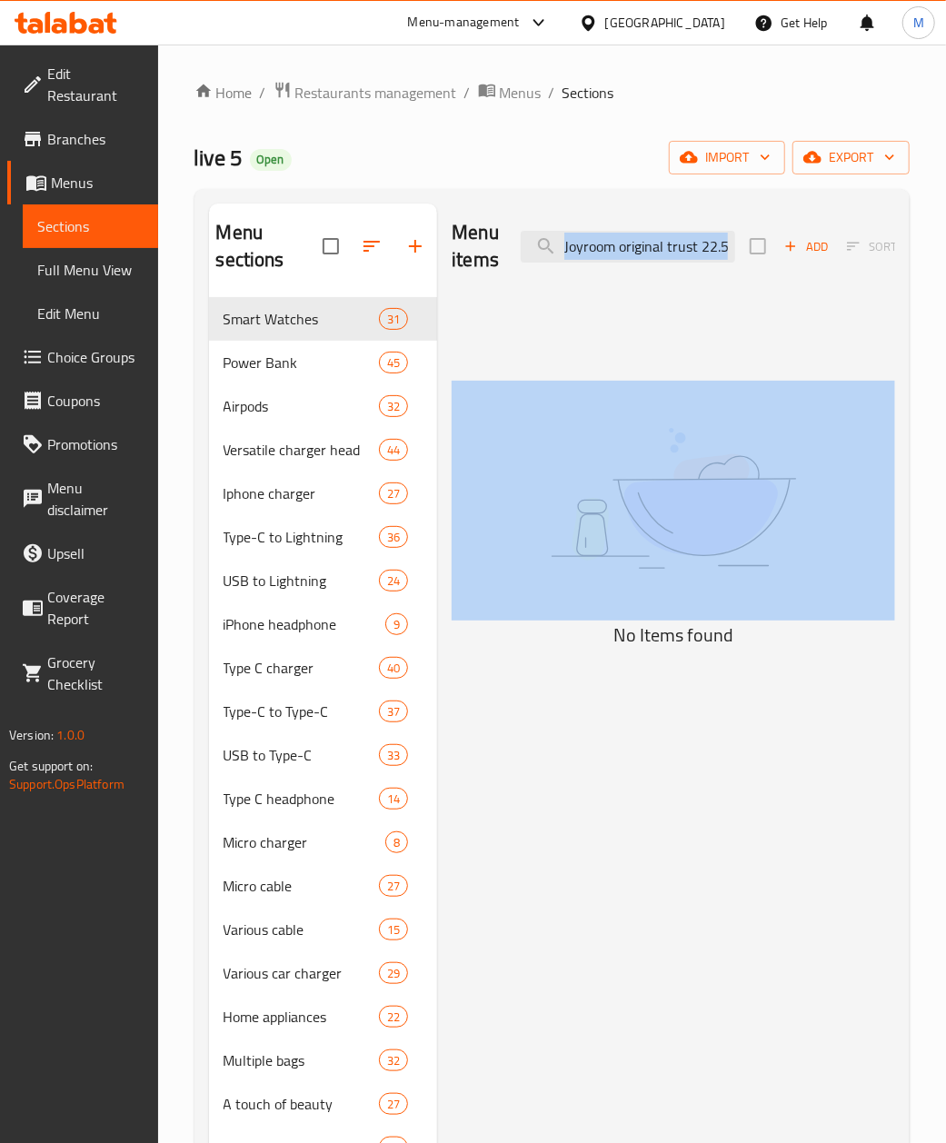
click at [576, 270] on div "Menu items Joyroom original trust 22.5 10000mah power bank jr-pbf15 Add Sort Ma…" at bounding box center [673, 247] width 443 height 86
click at [613, 248] on input "Joyroom original trust 22.5 10000mah power bank jr-pbf15" at bounding box center [628, 247] width 214 height 32
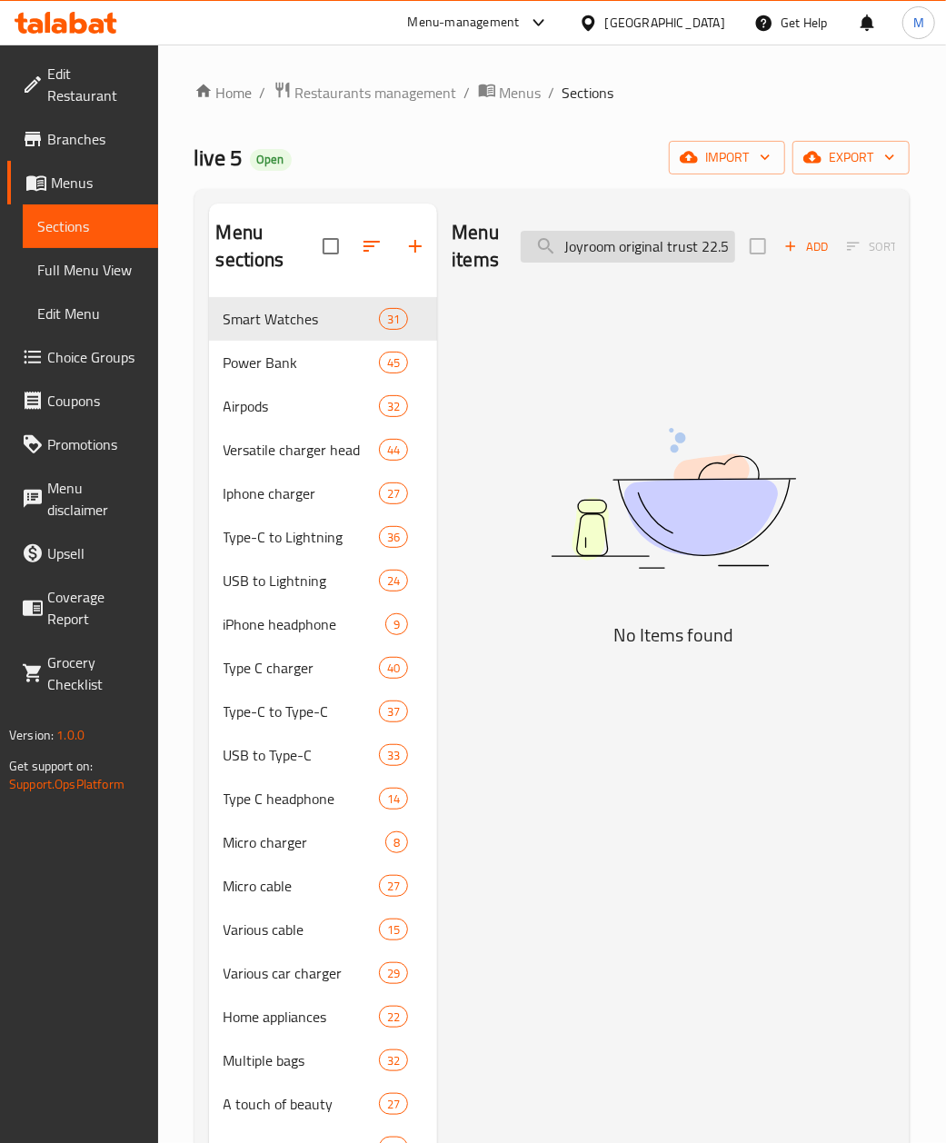
click at [613, 248] on input "Joyroom original trust 22.5 10000mah power bank jr-pbf15" at bounding box center [628, 247] width 214 height 32
paste input "IPhone Battery Model A2384"
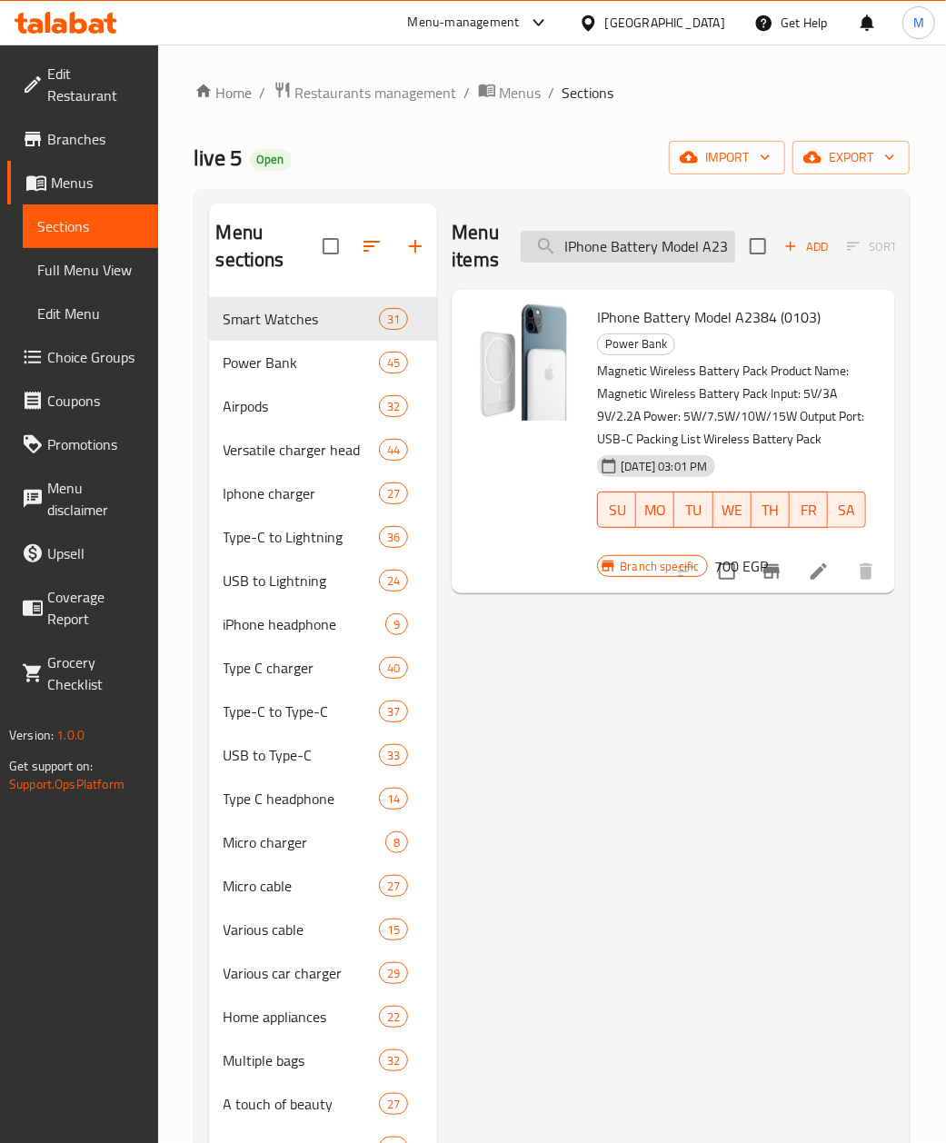
click at [636, 262] on input "IPhone Battery Model A2384" at bounding box center [628, 247] width 214 height 32
type input "v"
paste input "Power Bank With A Capacity Of 22.5 [PERSON_NAME], PD20 [PERSON_NAME], 15,000 MA…"
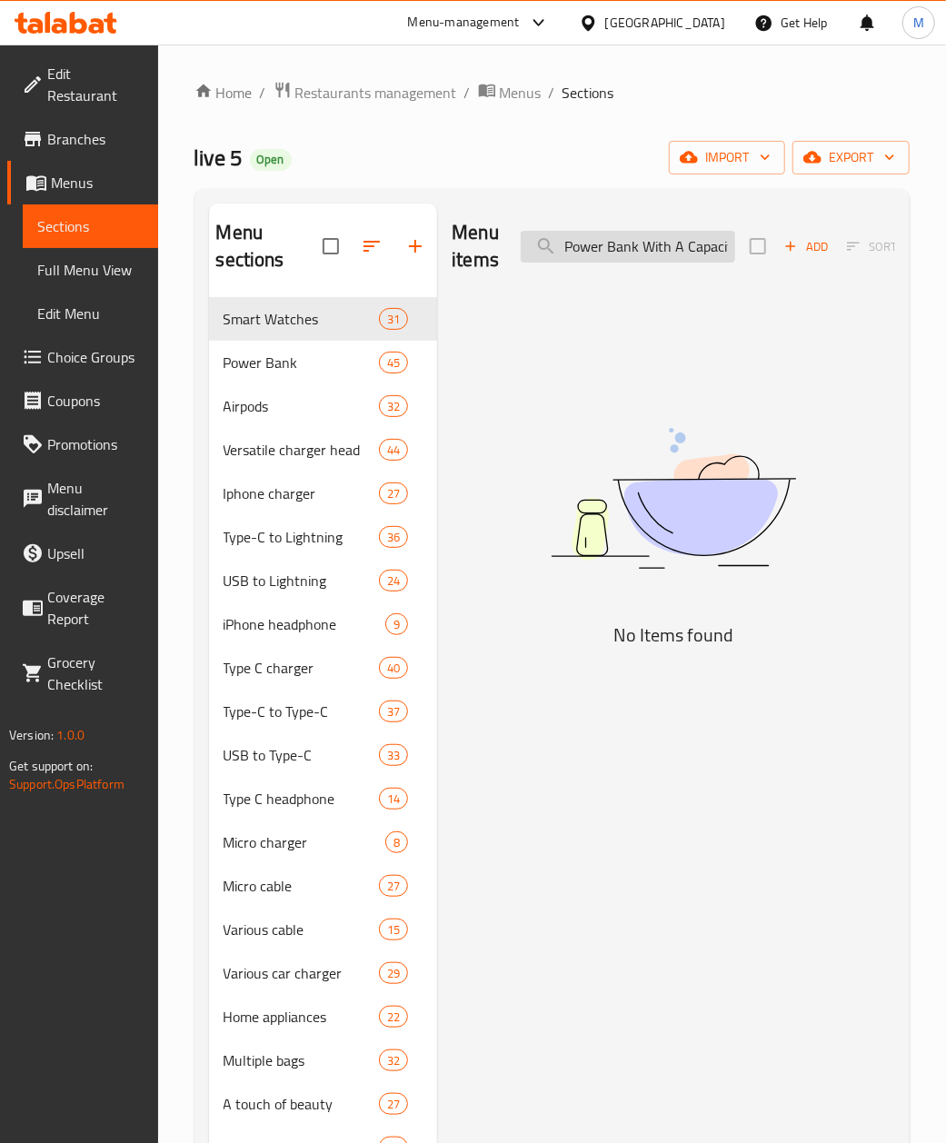
click at [625, 255] on input "Power Bank With A Capacity Of 22.5 [PERSON_NAME], PD20 [PERSON_NAME], 15,000 MA…" at bounding box center [628, 247] width 214 height 32
paste input "mah"
drag, startPoint x: 754, startPoint y: 742, endPoint x: 734, endPoint y: 728, distance: 24.7
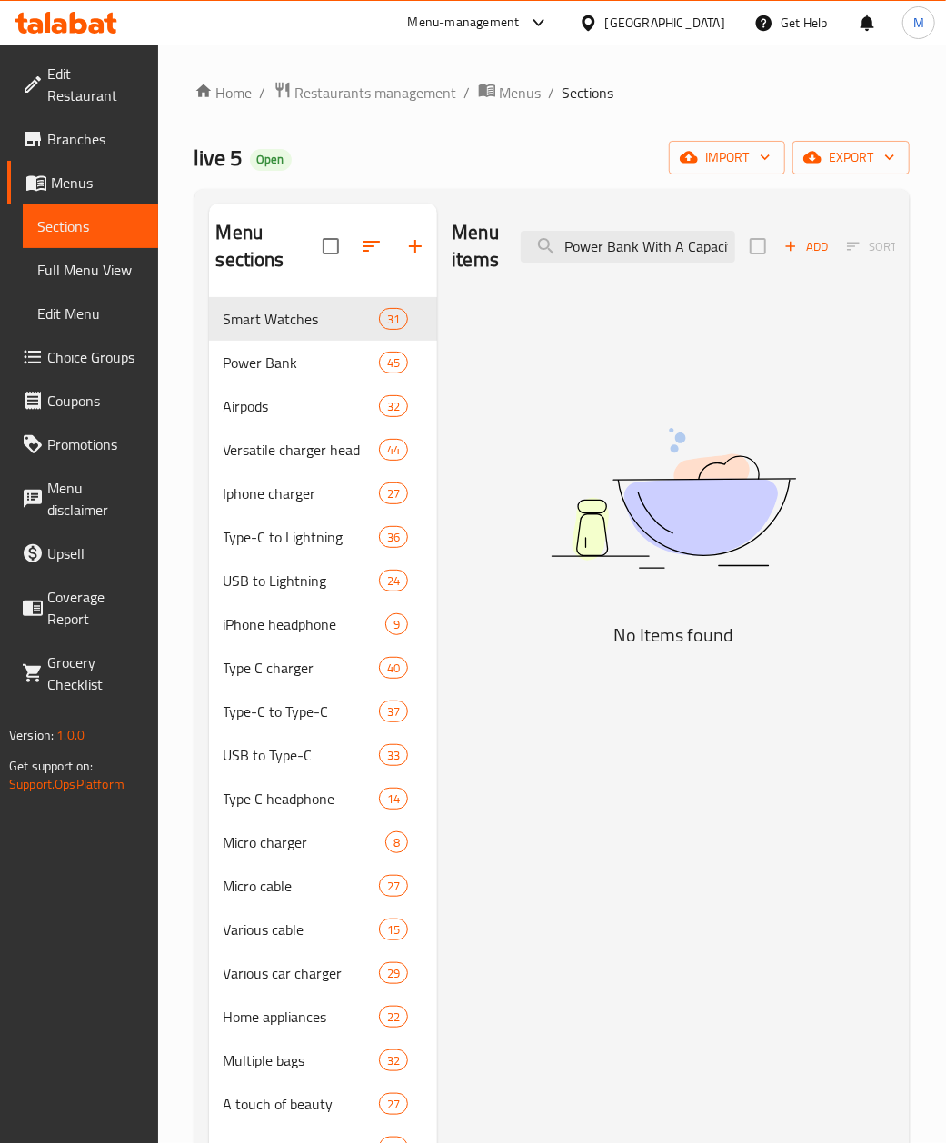
click at [573, 230] on div "Menu items Power Bank With A Capacity Of 22.5 [PERSON_NAME], PD20 [PERSON_NAME]…" at bounding box center [673, 247] width 443 height 86
click at [576, 234] on input "Power Bank With A Capacity Of 22.5 [PERSON_NAME], PD20 [PERSON_NAME], 15,000 MA…" at bounding box center [628, 247] width 214 height 32
click at [593, 255] on input "Power Bank With A Capacity Of 22.5 [PERSON_NAME], PD20 [PERSON_NAME], 15,000 MA…" at bounding box center [628, 247] width 214 height 32
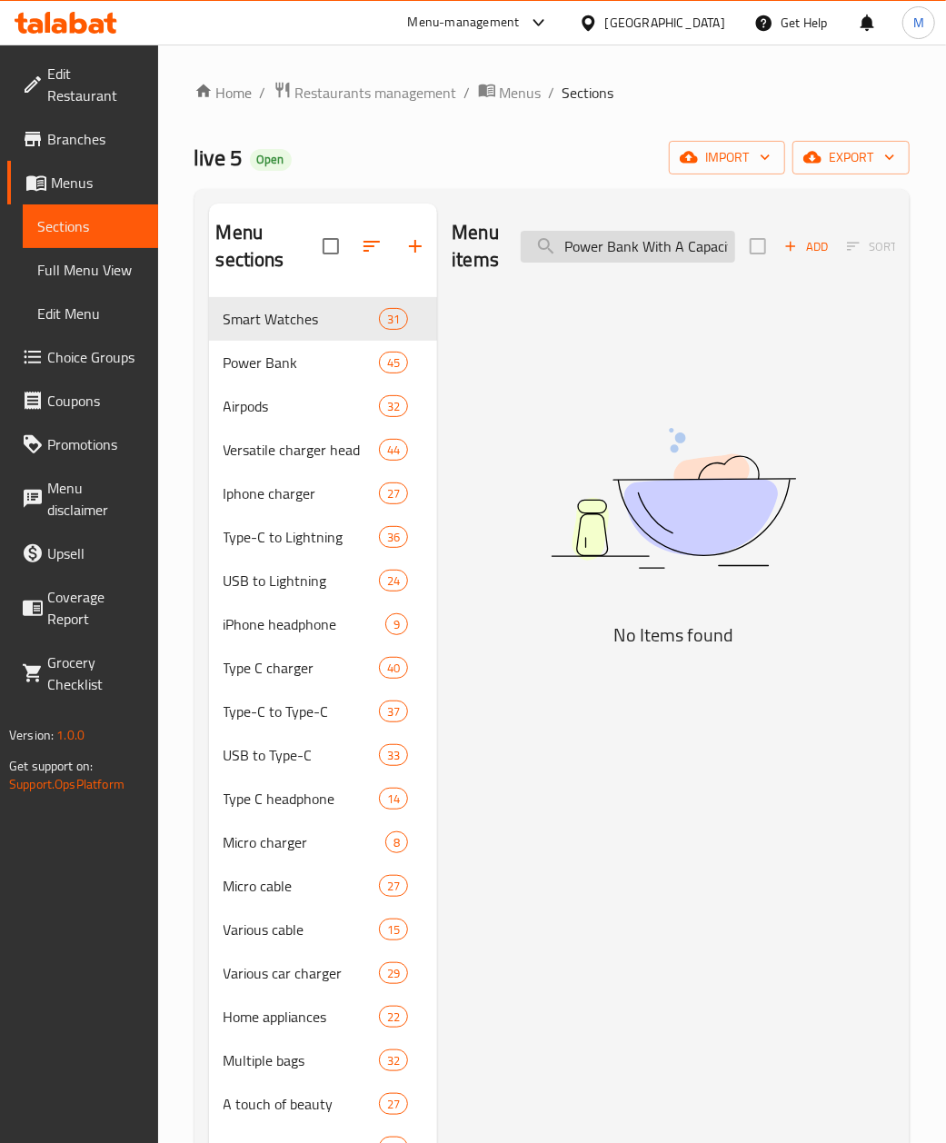
click at [593, 255] on input "Power Bank With A Capacity Of 22.5 [PERSON_NAME], PD20 [PERSON_NAME], 15,000 MA…" at bounding box center [628, 247] width 214 height 32
paste input "746858"
type input "7"
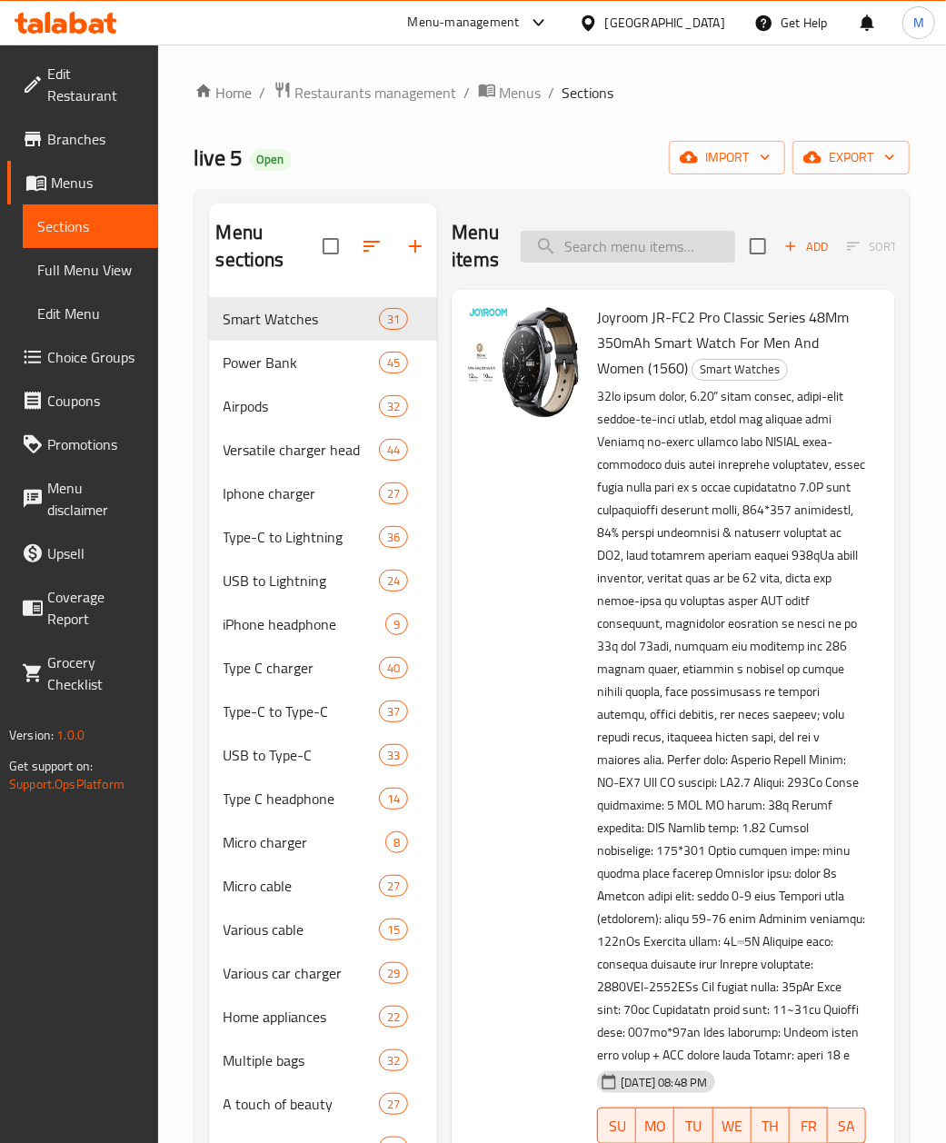
click at [615, 244] on input "search" at bounding box center [628, 247] width 214 height 32
paste input "Borofone PJ56 Power Bank 10000mAh 22.5W Qualcomm 3"
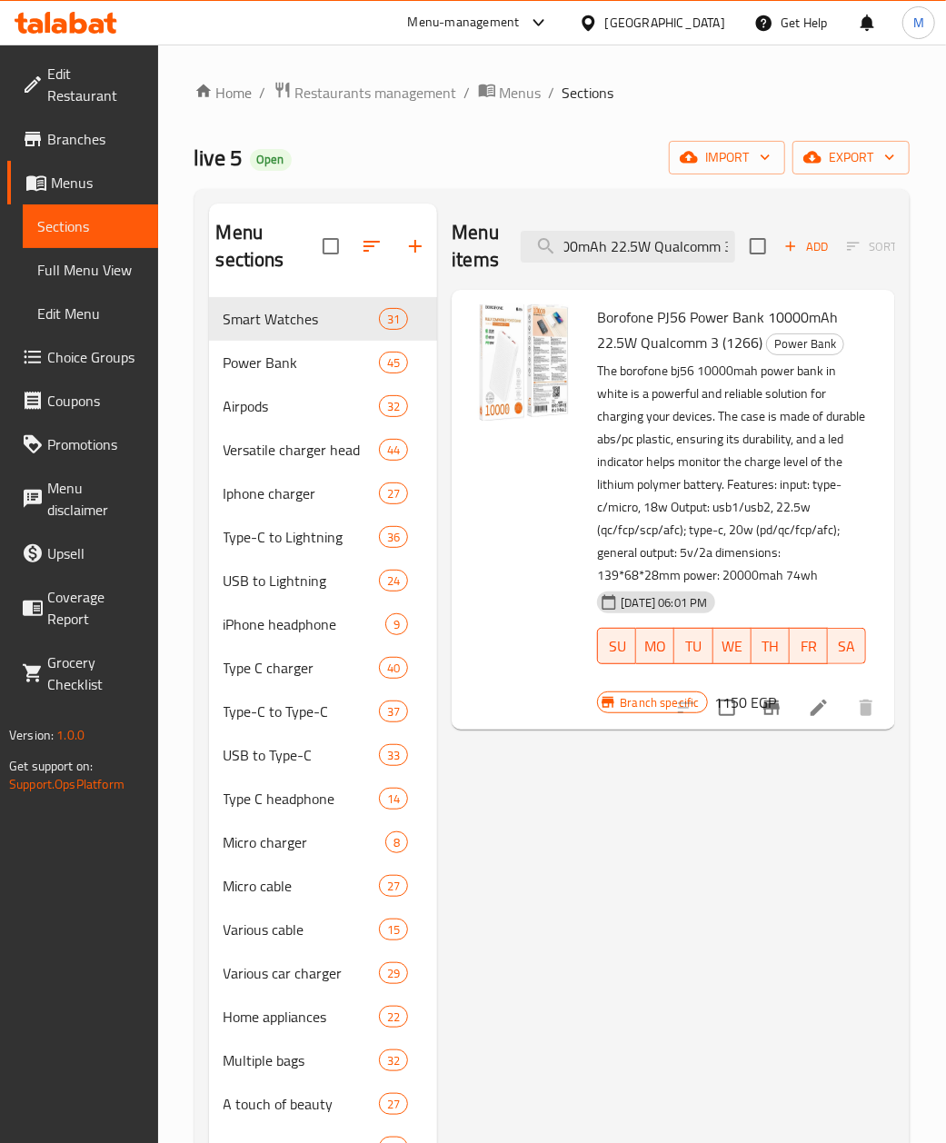
type input "Borofone PJ56 Power Bank 10000mAh 22.5W Qualcomm 3"
click at [84, 128] on span "Branches" at bounding box center [95, 139] width 96 height 22
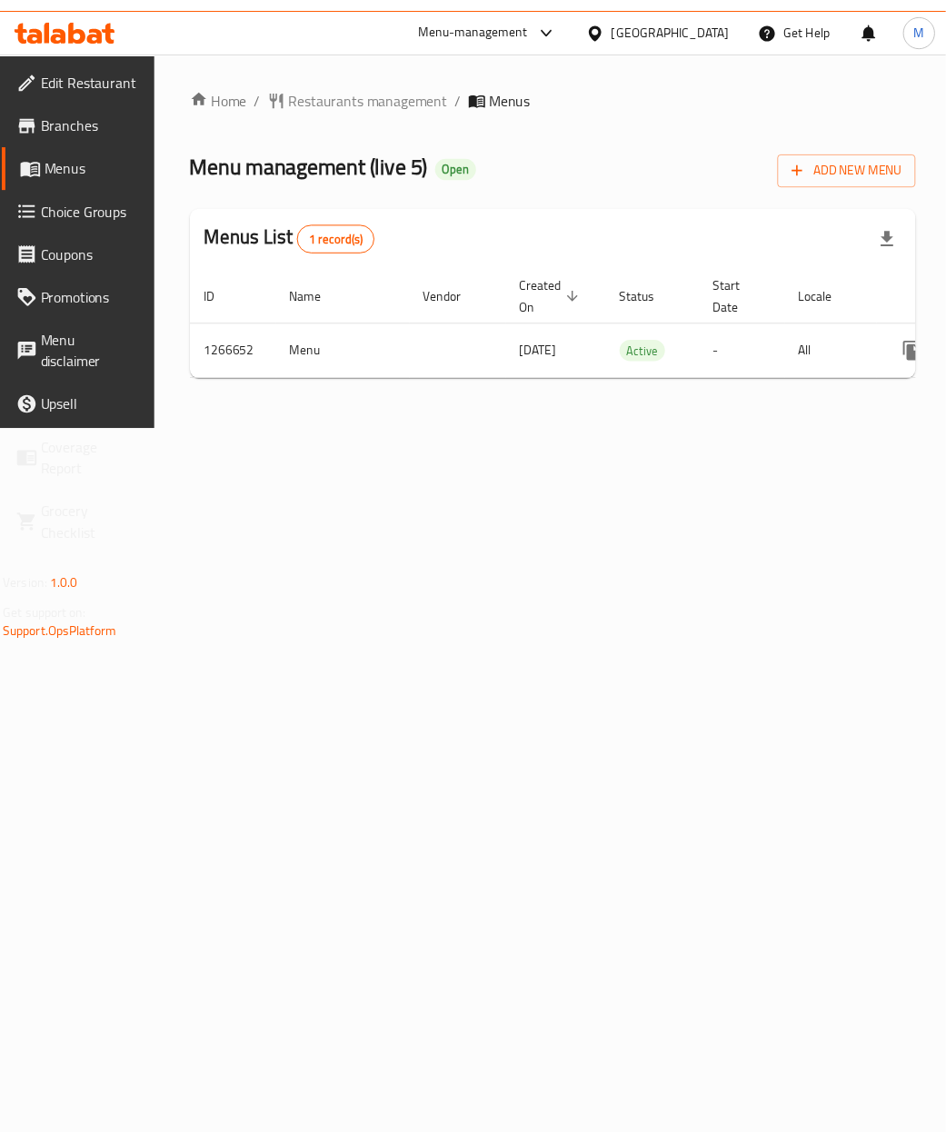
scroll to position [0, 172]
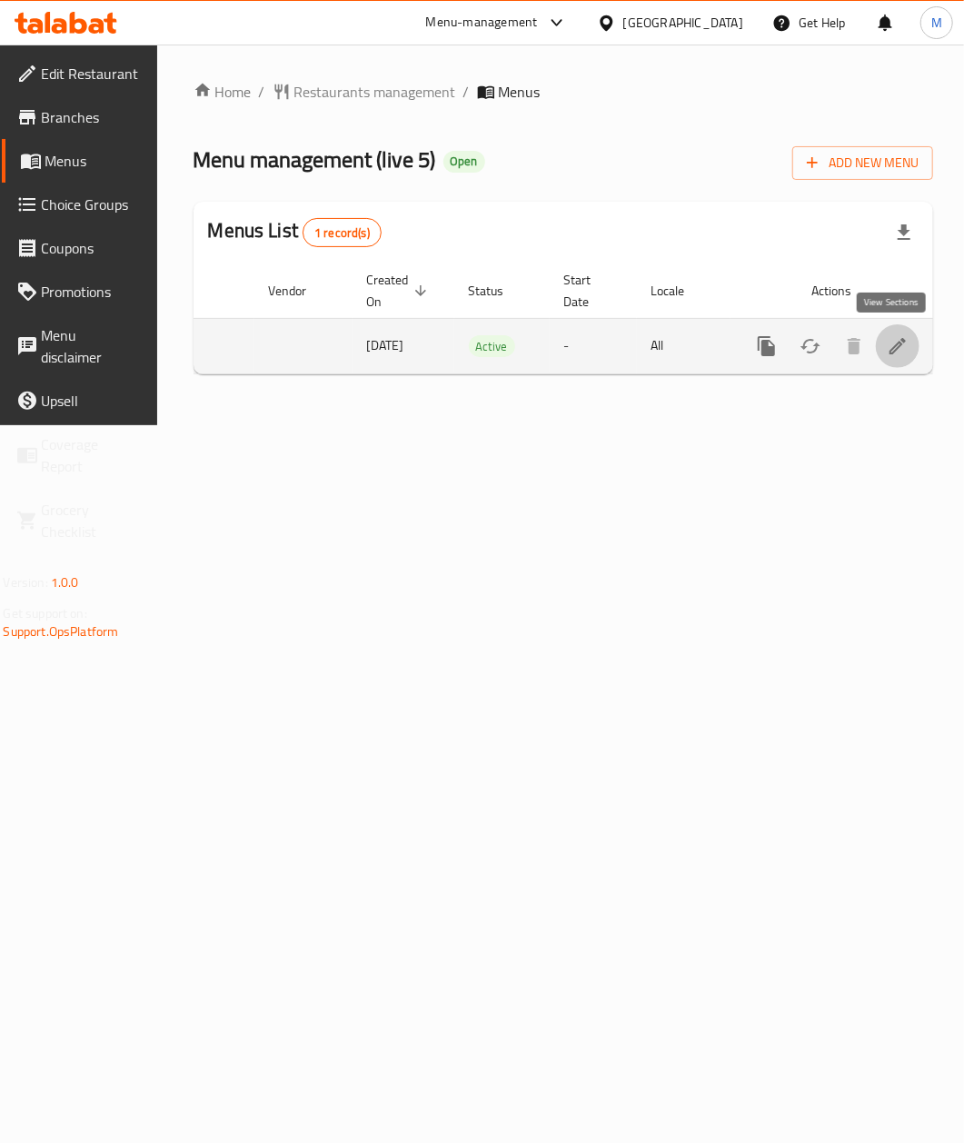
click at [900, 354] on icon "enhanced table" at bounding box center [898, 346] width 22 height 22
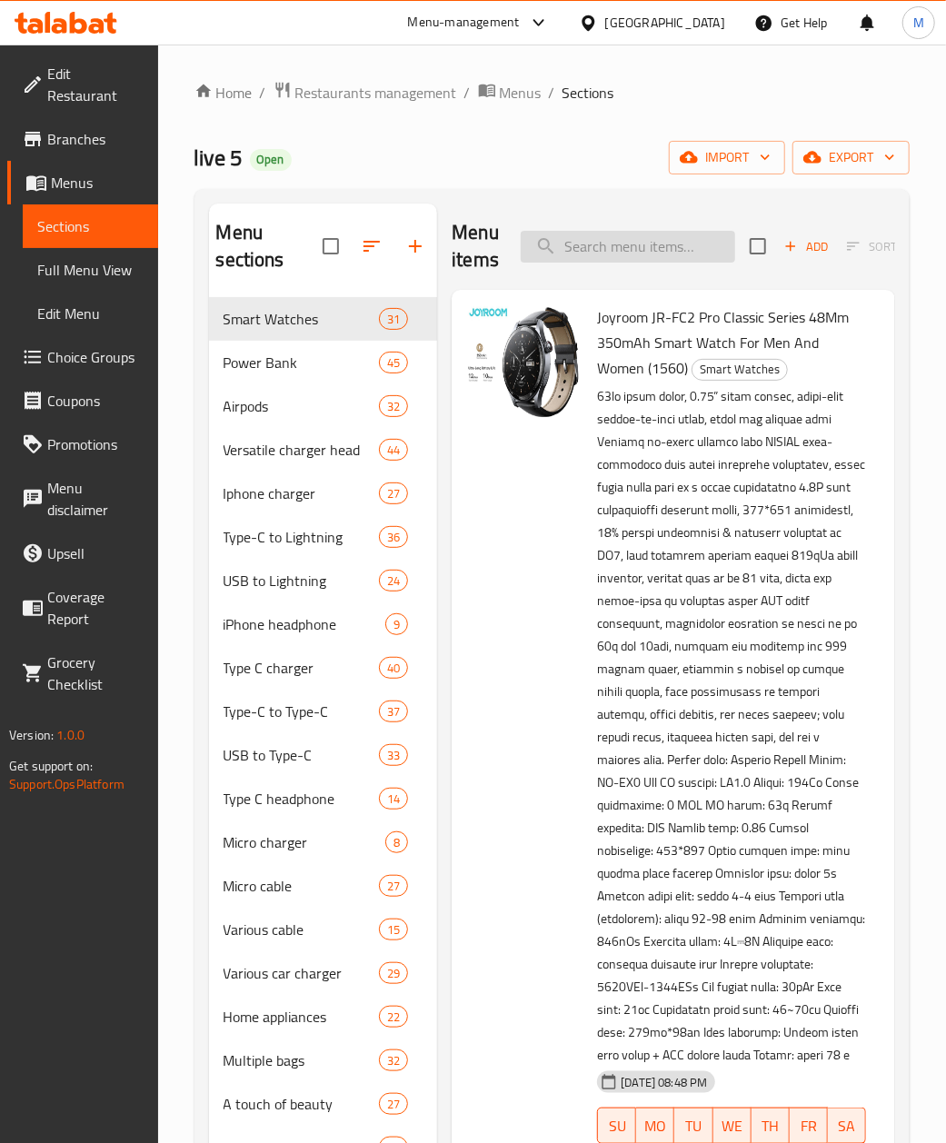
drag, startPoint x: 567, startPoint y: 251, endPoint x: 608, endPoint y: 254, distance: 41.1
click at [569, 251] on input "search" at bounding box center [628, 247] width 214 height 32
paste input "Borofone bj38 22.5w + pd 20w 00mah power bank charger fully compatible, black"
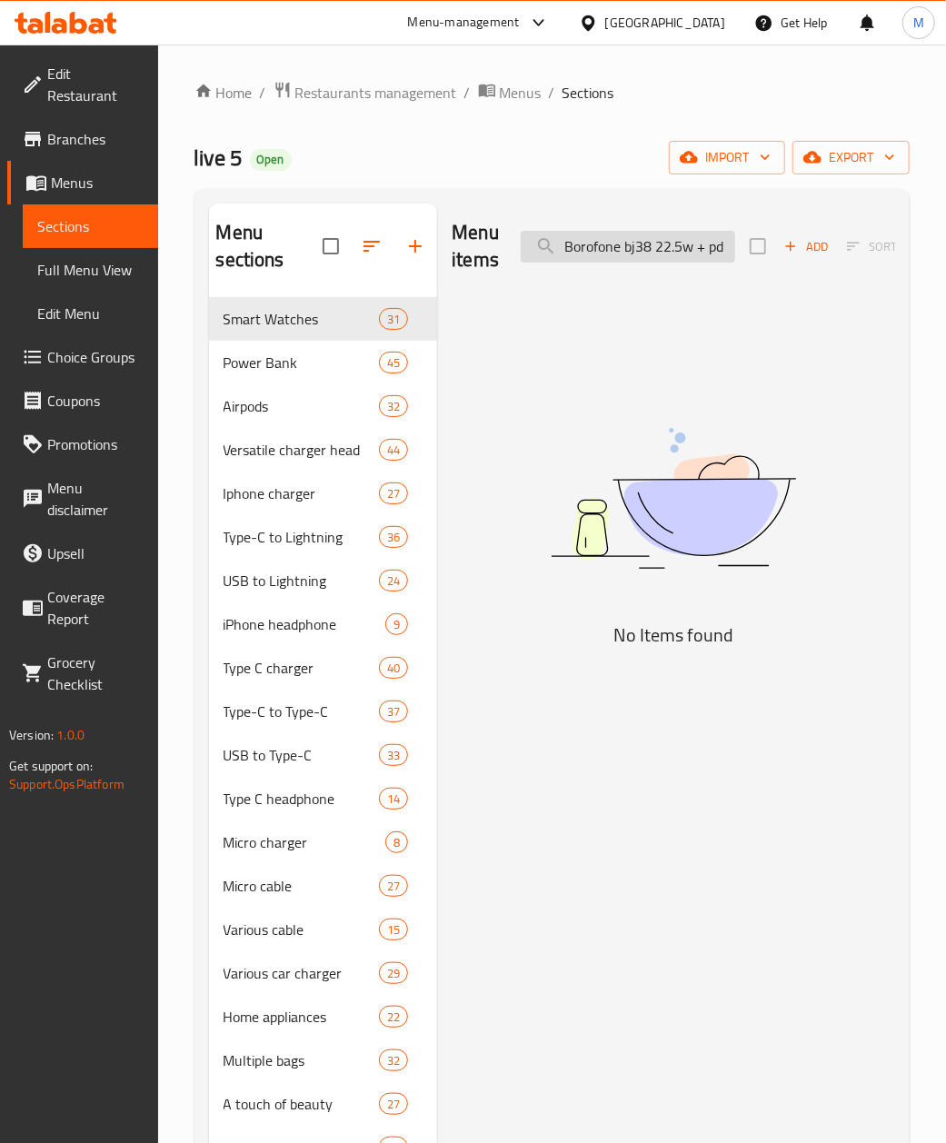
click at [589, 251] on input "Borofone bj38 22.5w + pd 20w 00mah power bank charger fully compatible, black" at bounding box center [628, 247] width 214 height 32
paste input "Joyroom Original Trust 22.5 10000mah Power Bank Jr-pbf1 (0731)"
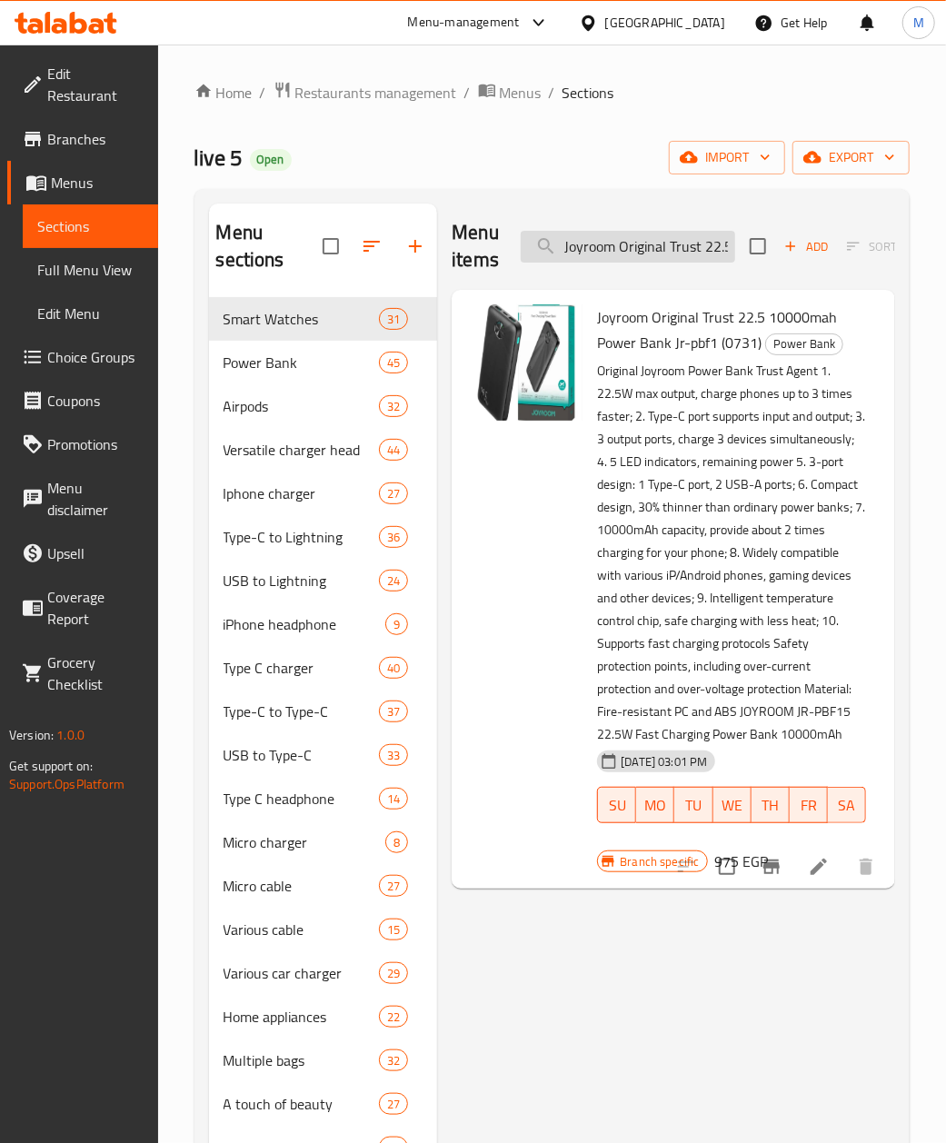
click at [615, 249] on input "Joyroom Original Trust 22.5 10000mah Power Bank Jr-pbf1 (0731)" at bounding box center [628, 247] width 214 height 32
paste input "Original joyroom power bank 10000mah 2.1a jr-f12"
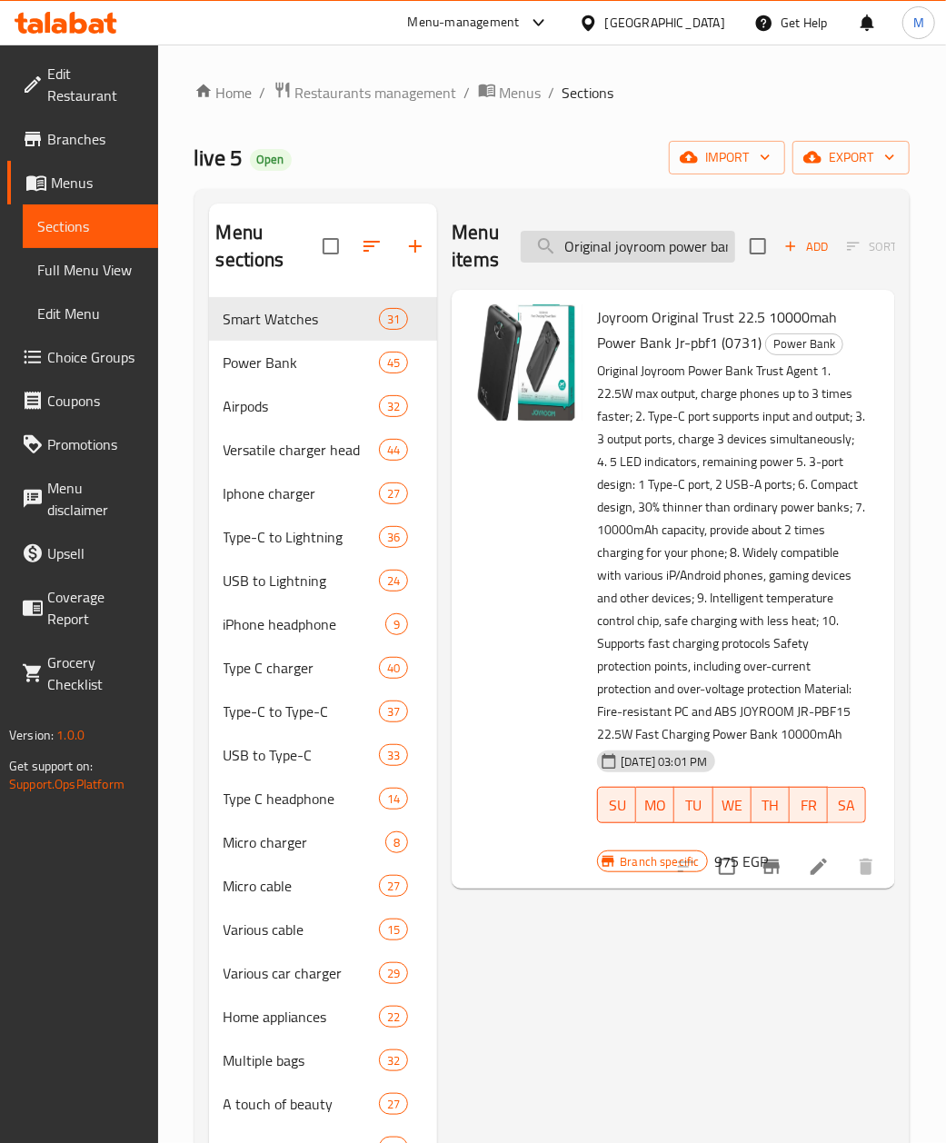
scroll to position [0, 151]
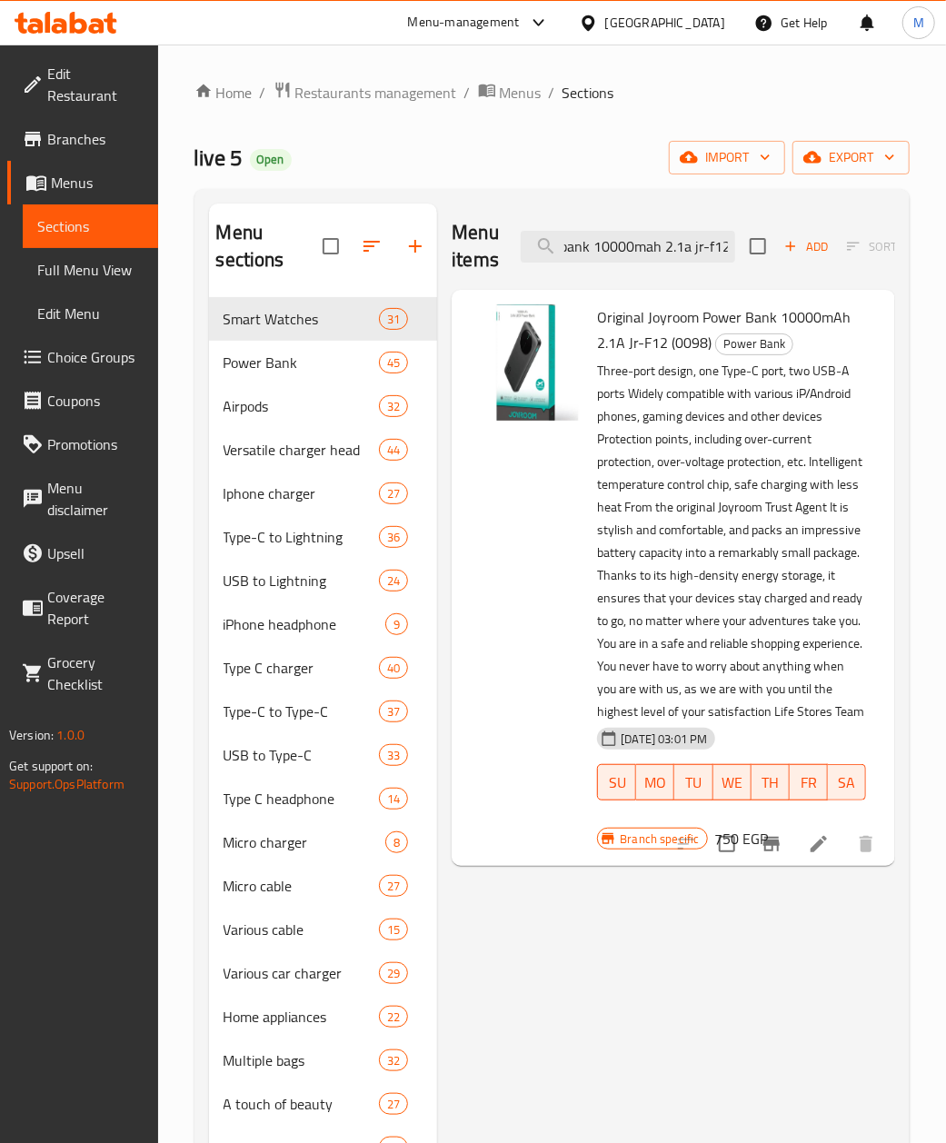
type input "Original joyroom power bank 10000mah 2.1a jr-f12"
